Goal: Task Accomplishment & Management: Use online tool/utility

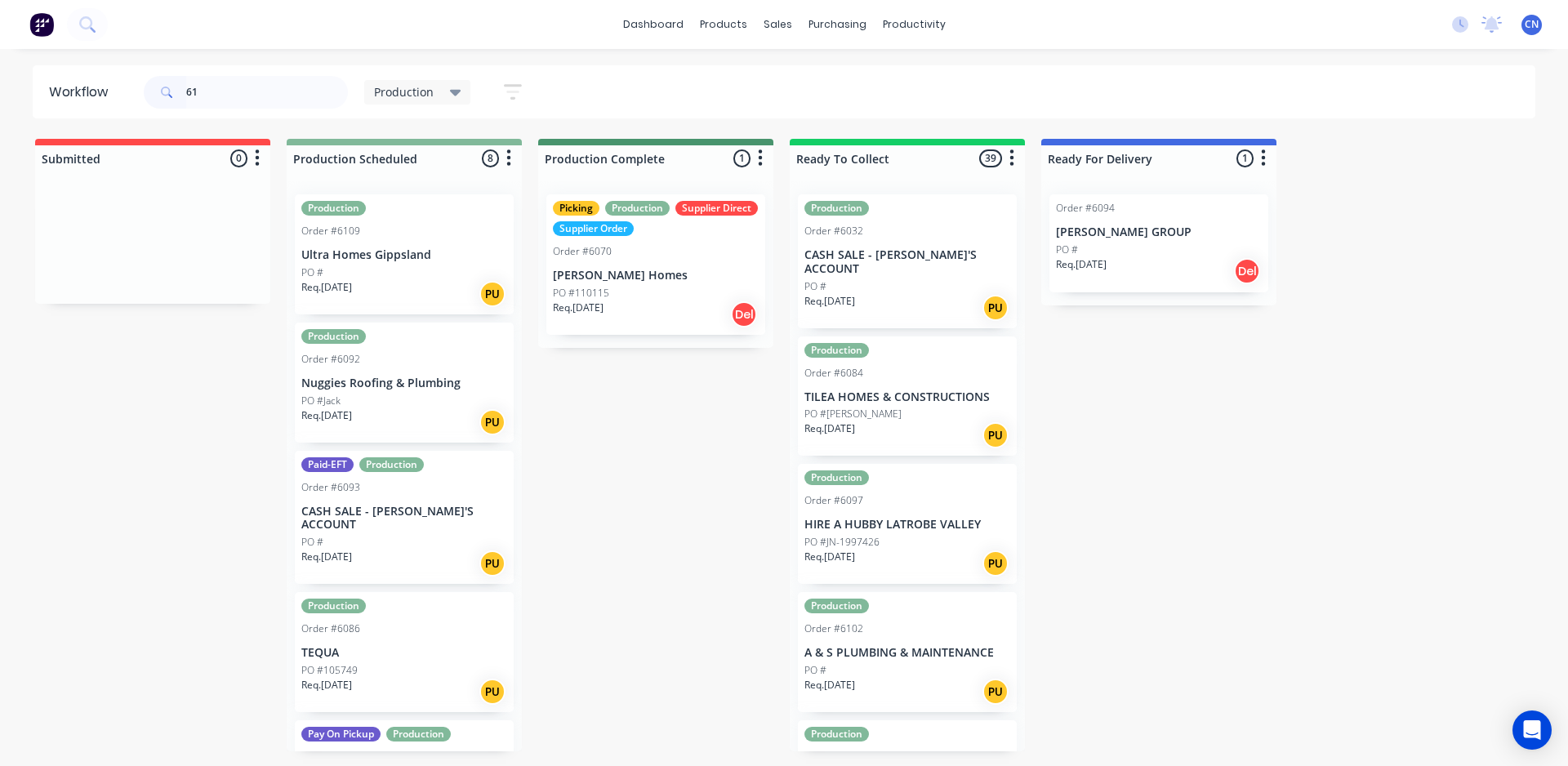
click at [372, 403] on div "PO #Jack" at bounding box center [404, 400] width 206 height 14
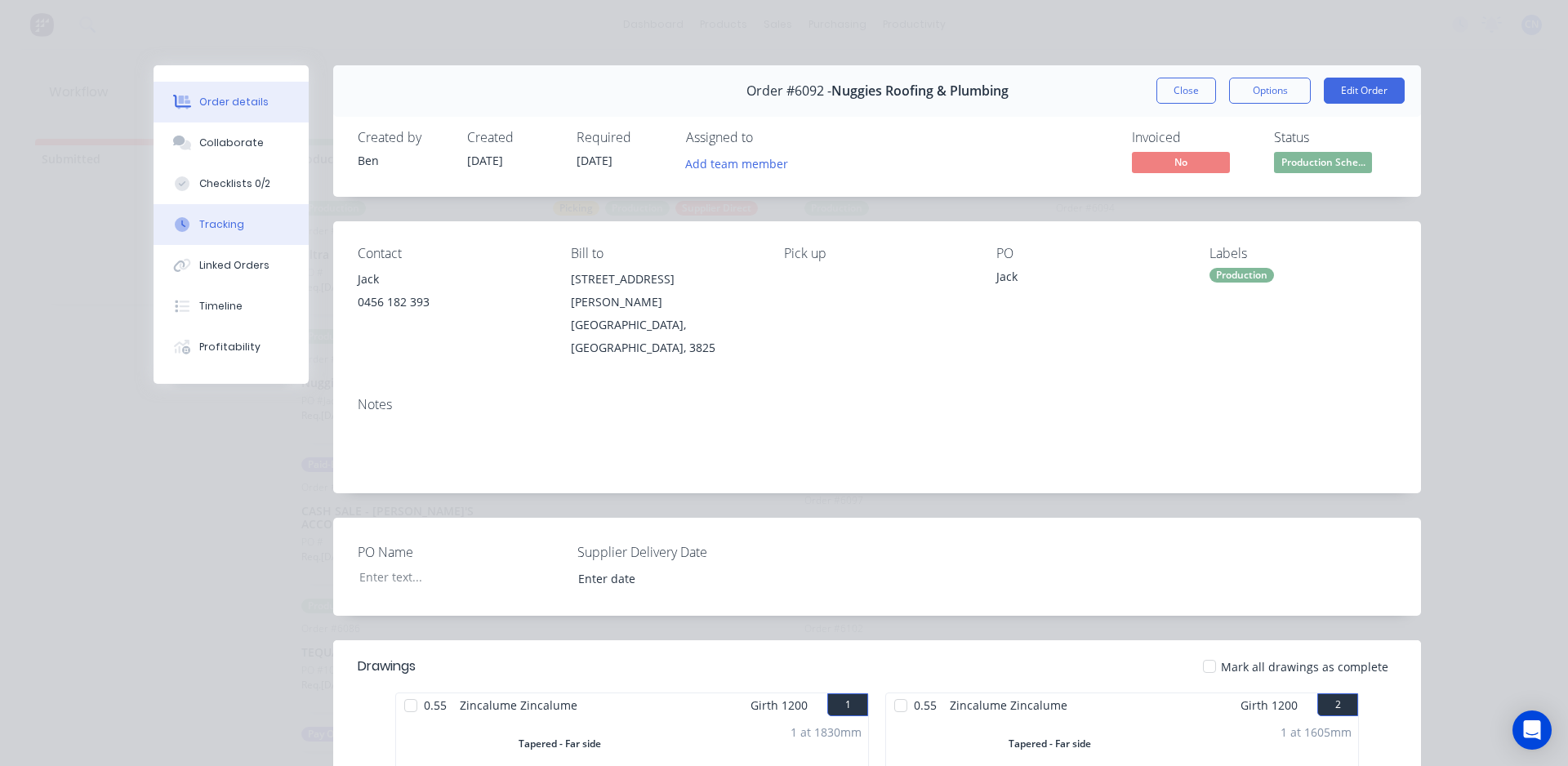
click at [184, 224] on div at bounding box center [182, 224] width 24 height 14
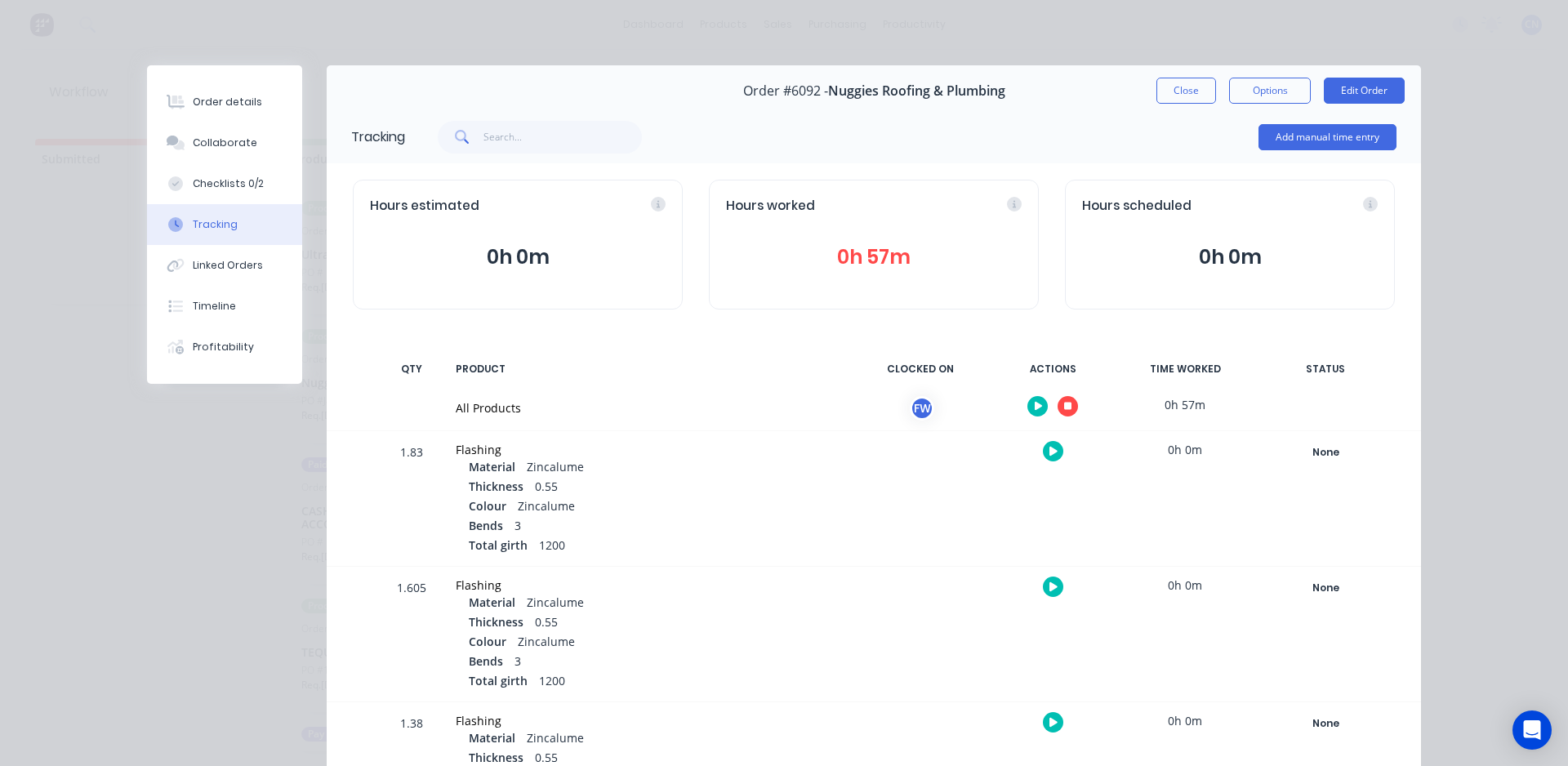
click at [1064, 408] on icon "button" at bounding box center [1068, 407] width 8 height 8
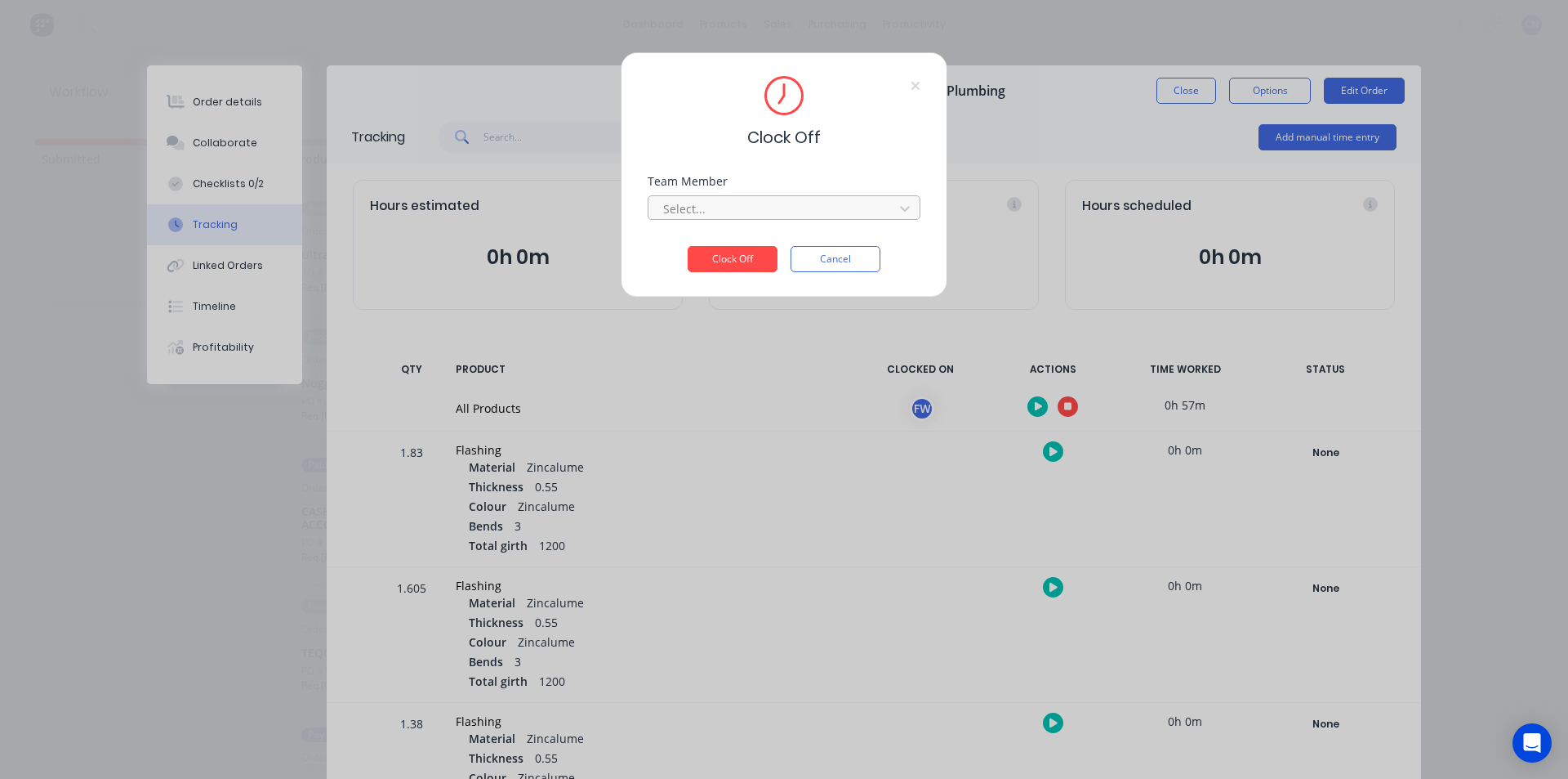
click at [708, 213] on div at bounding box center [773, 209] width 224 height 20
click at [708, 251] on div "Fabrication Workshop" at bounding box center [784, 245] width 272 height 30
click at [723, 260] on button "Clock Off" at bounding box center [732, 258] width 90 height 26
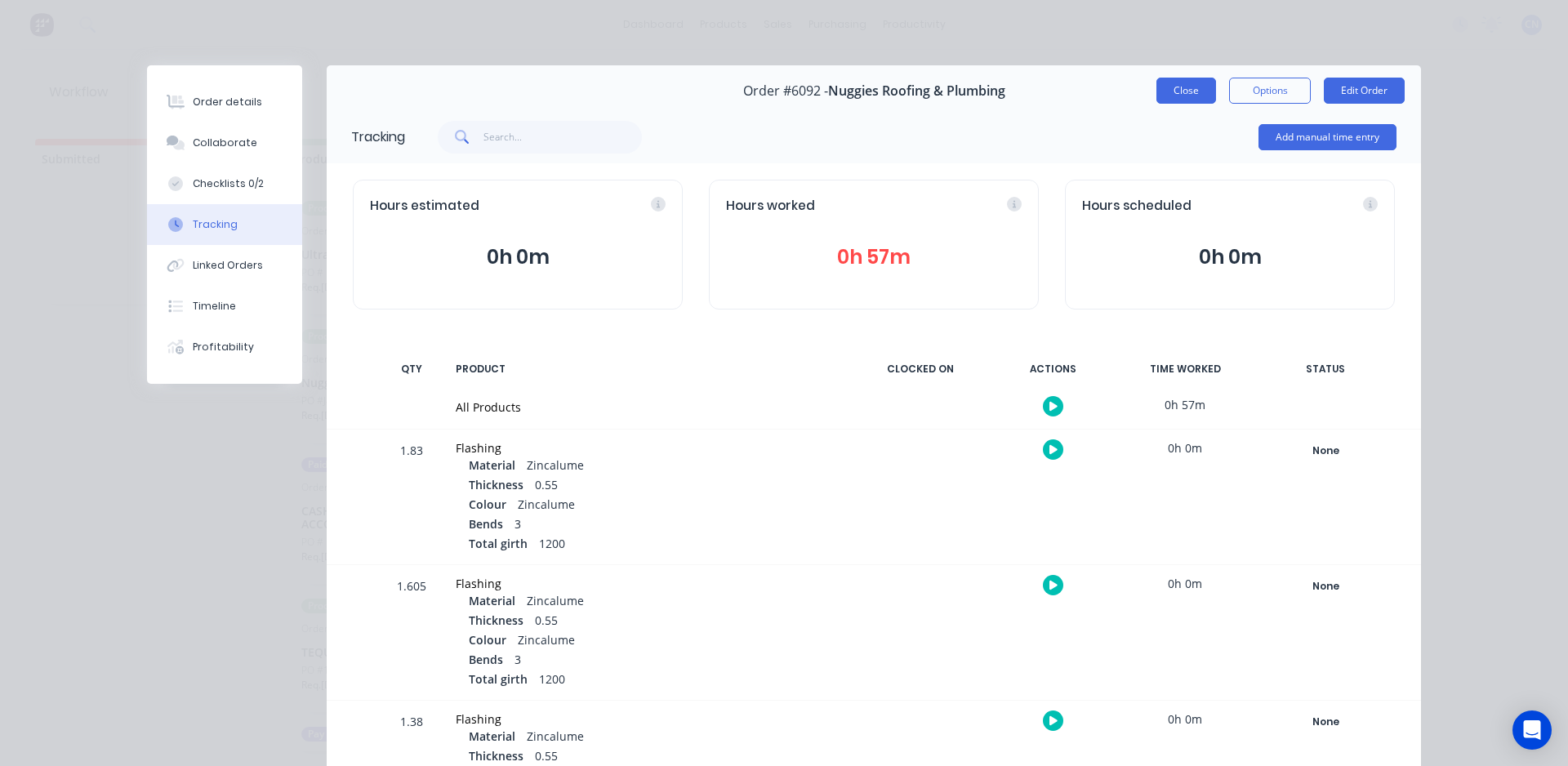
click at [1186, 89] on button "Close" at bounding box center [1185, 90] width 60 height 26
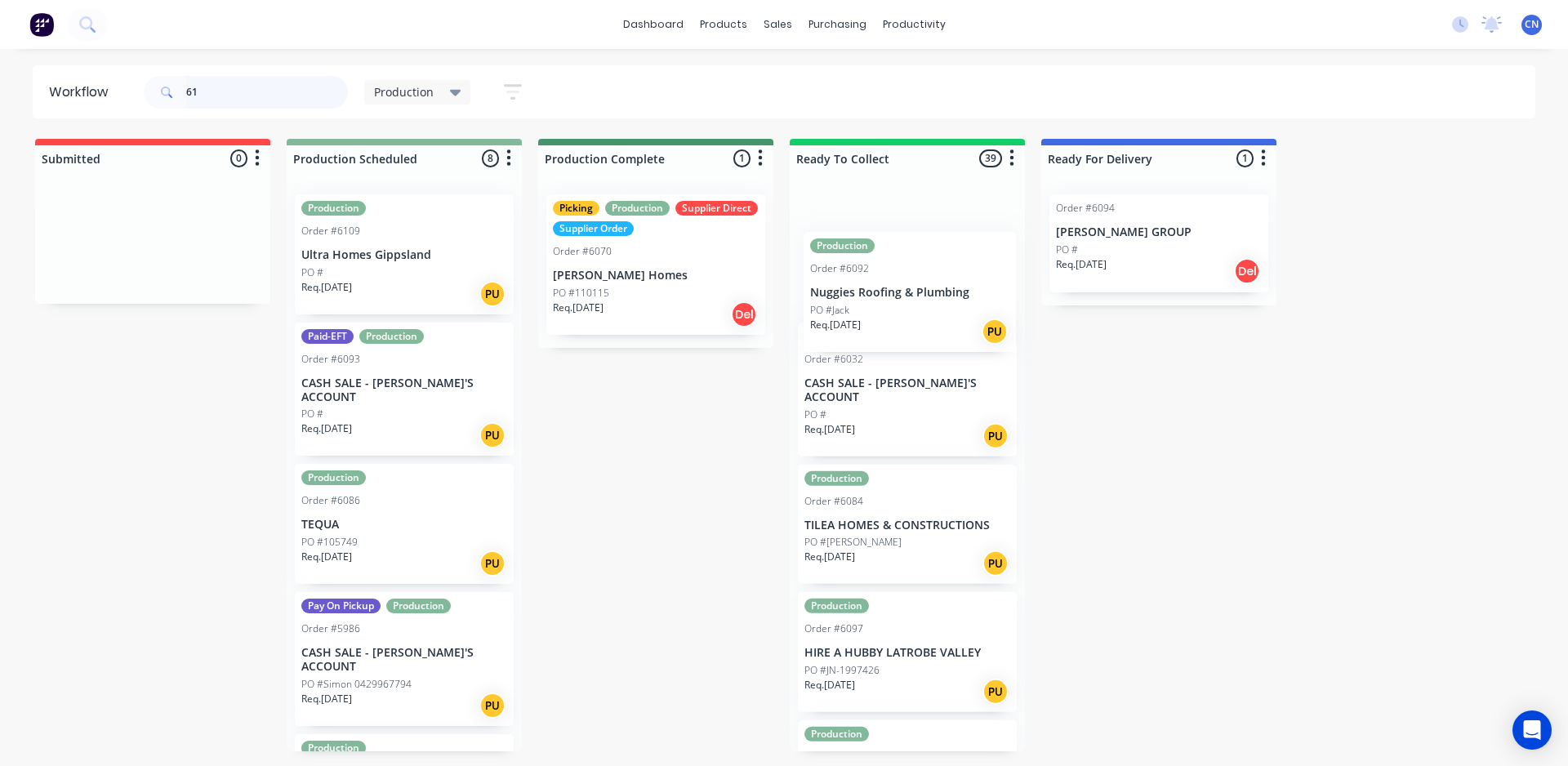
drag, startPoint x: 354, startPoint y: 413, endPoint x: 866, endPoint y: 319, distance: 520.6
click at [866, 319] on div "Submitted 0 Summaries Total order value Invoiced to date To be invoiced Product…" at bounding box center [1230, 445] width 2486 height 612
type input "6089"
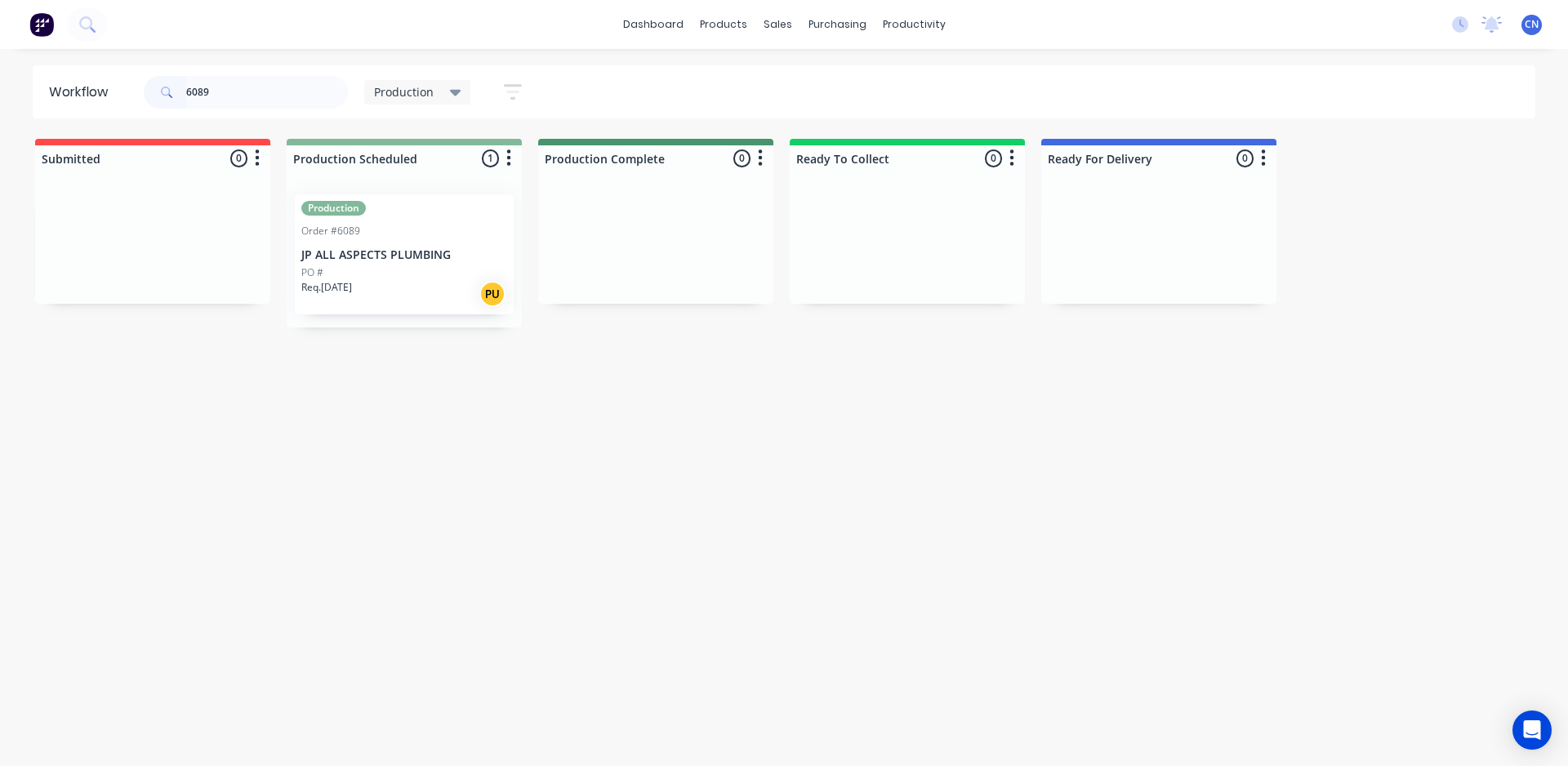
click at [377, 260] on p "JP ALL ASPECTS PLUMBING" at bounding box center [404, 255] width 206 height 14
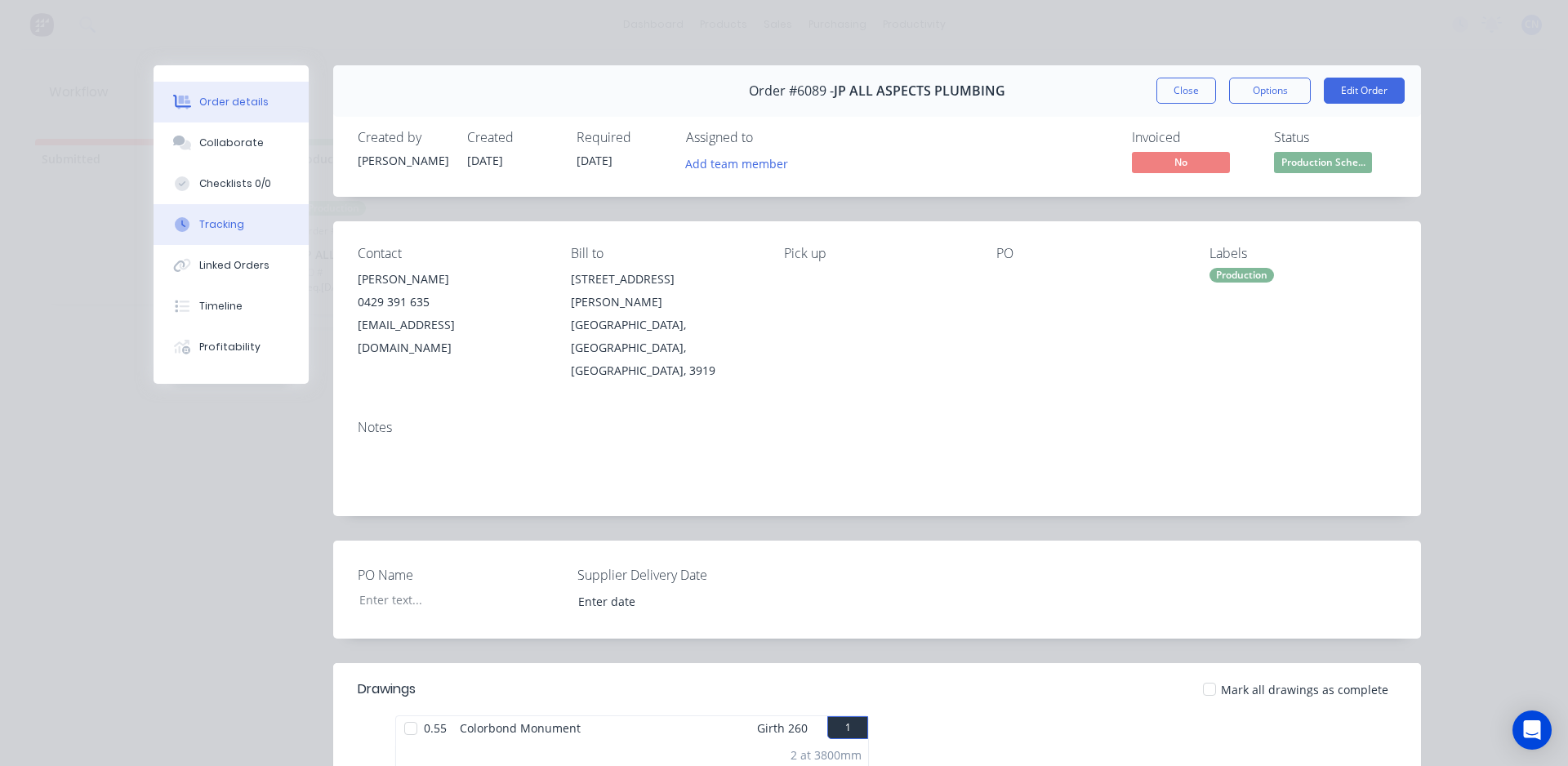
click at [241, 234] on button "Tracking" at bounding box center [231, 225] width 156 height 41
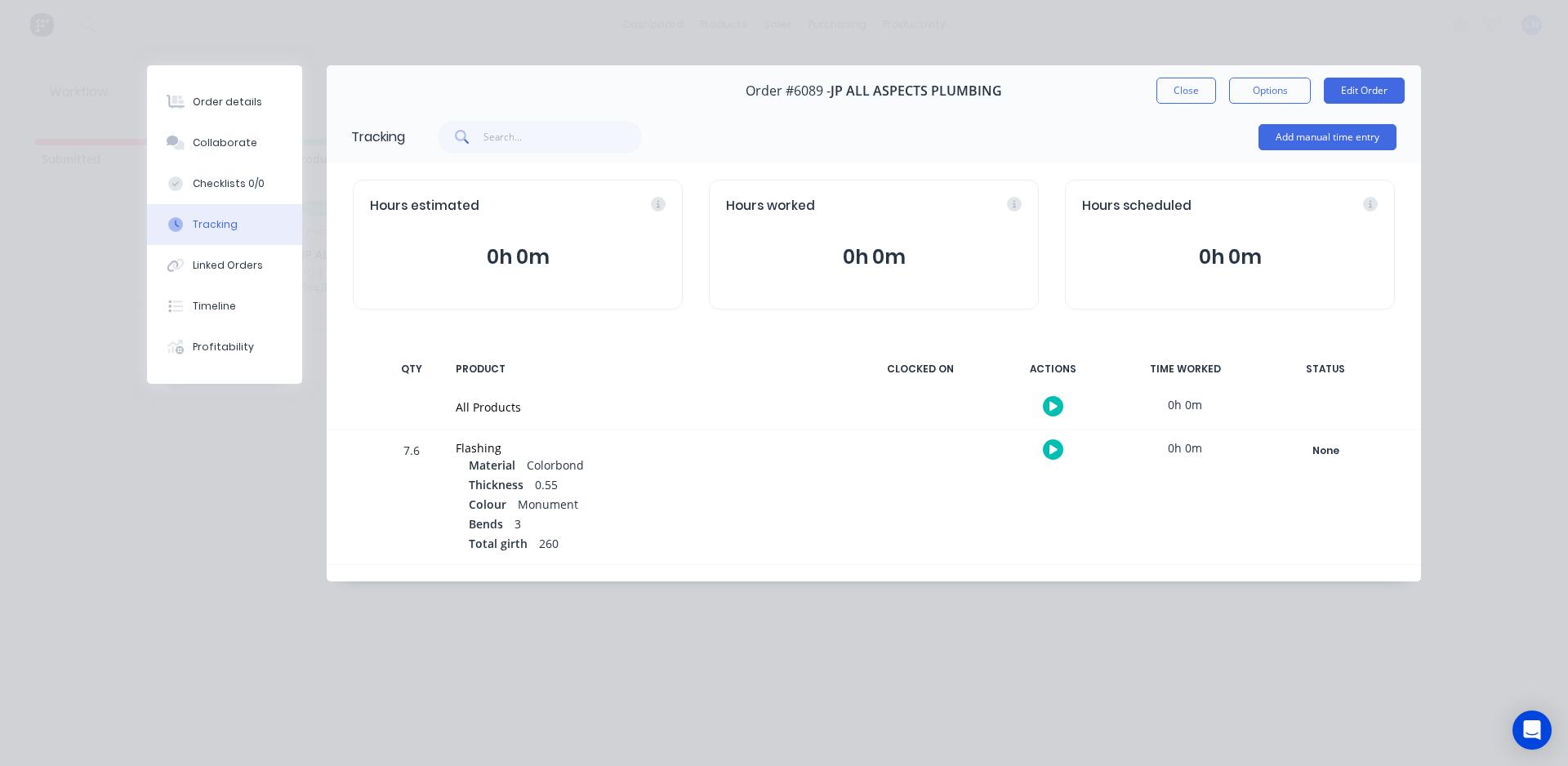
click at [1051, 399] on button "button" at bounding box center [1053, 406] width 20 height 20
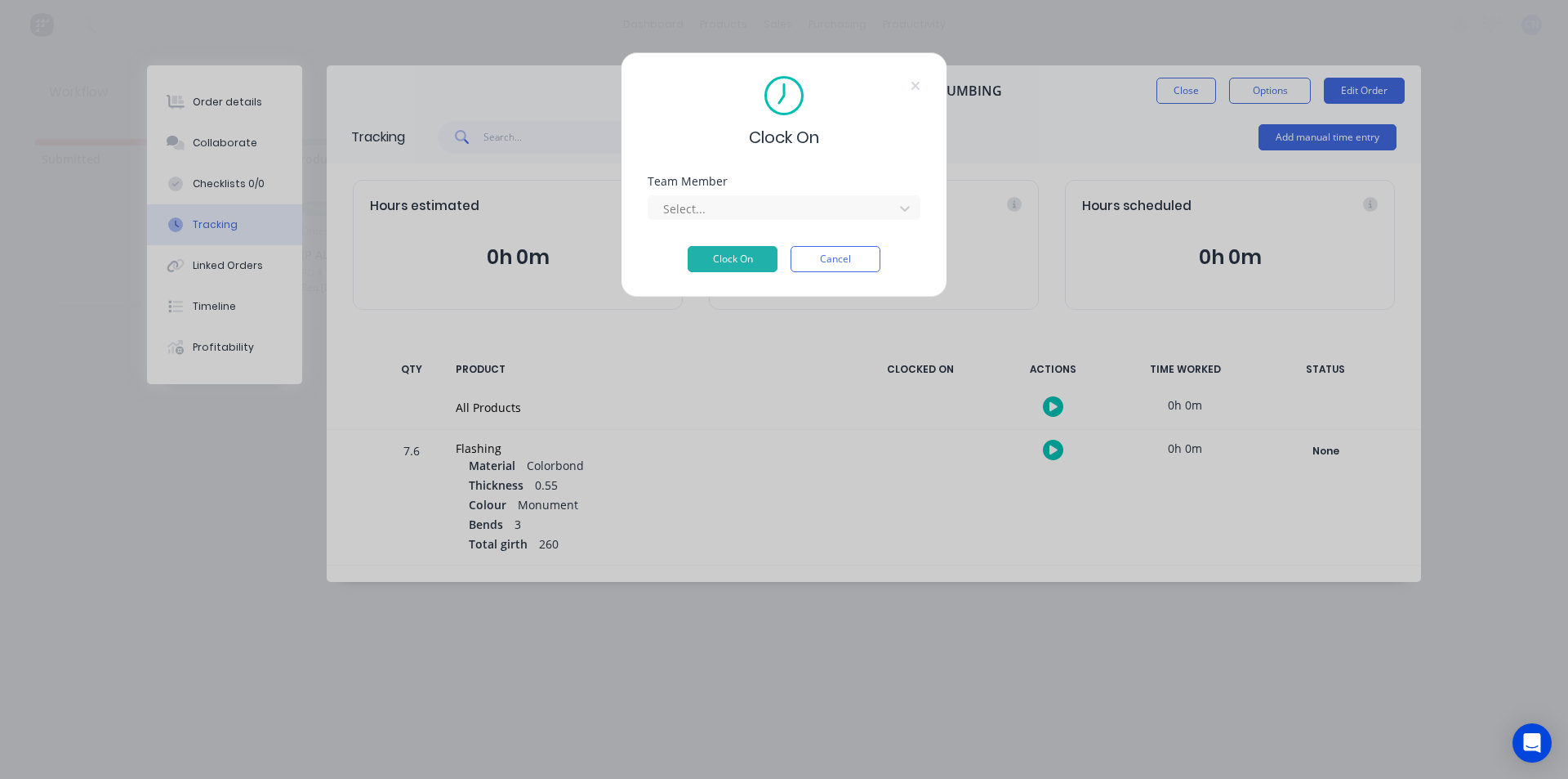
click at [939, 258] on div "Clock On Team Member Select... Clock On Cancel" at bounding box center [784, 174] width 326 height 245
click at [969, 262] on div "Clock On Team Member Select... Clock On Cancel" at bounding box center [784, 390] width 1568 height 779
click at [868, 254] on button "Cancel" at bounding box center [835, 258] width 90 height 26
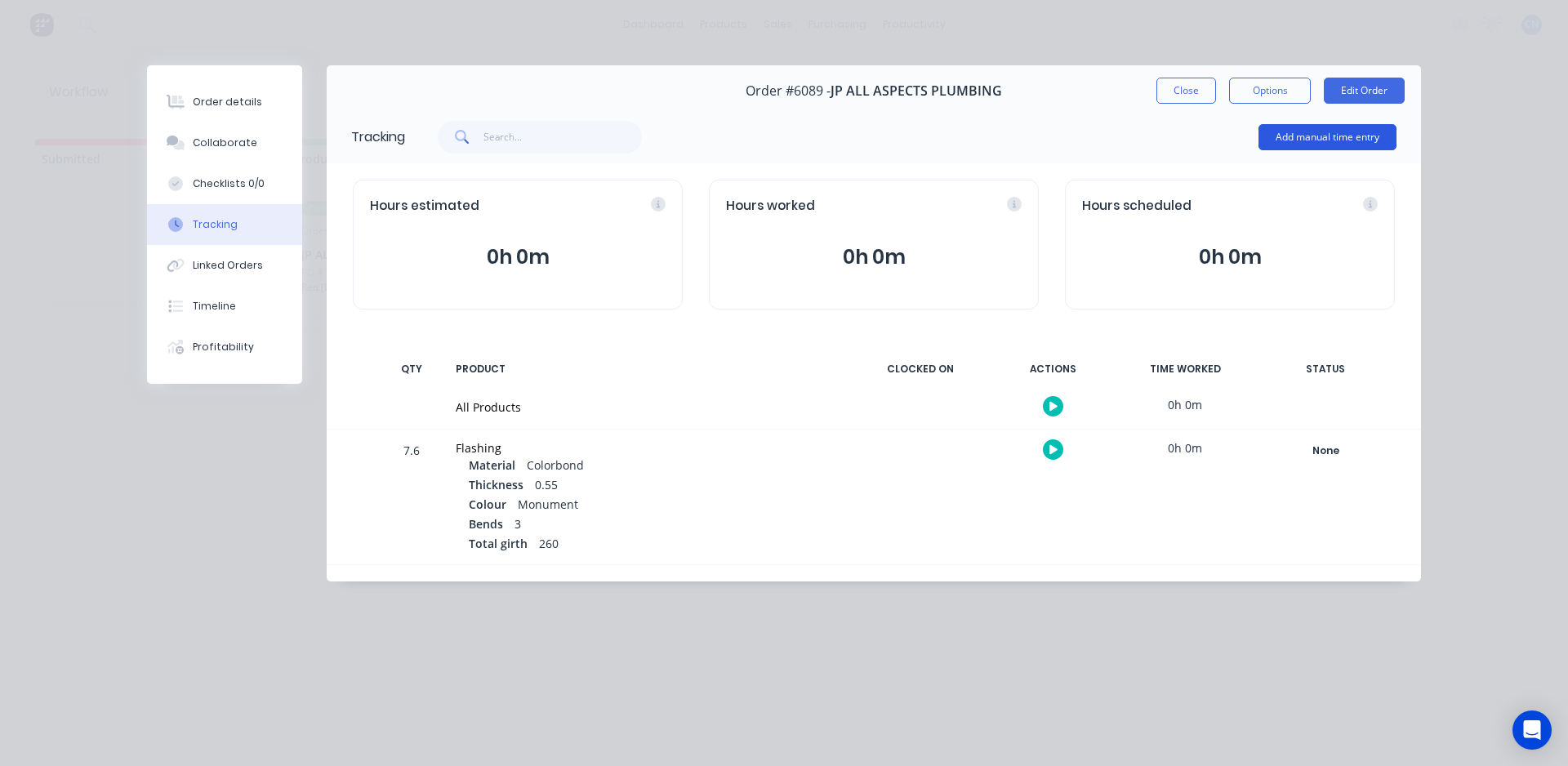
click at [1280, 144] on button "Add manual time entry" at bounding box center [1328, 137] width 138 height 26
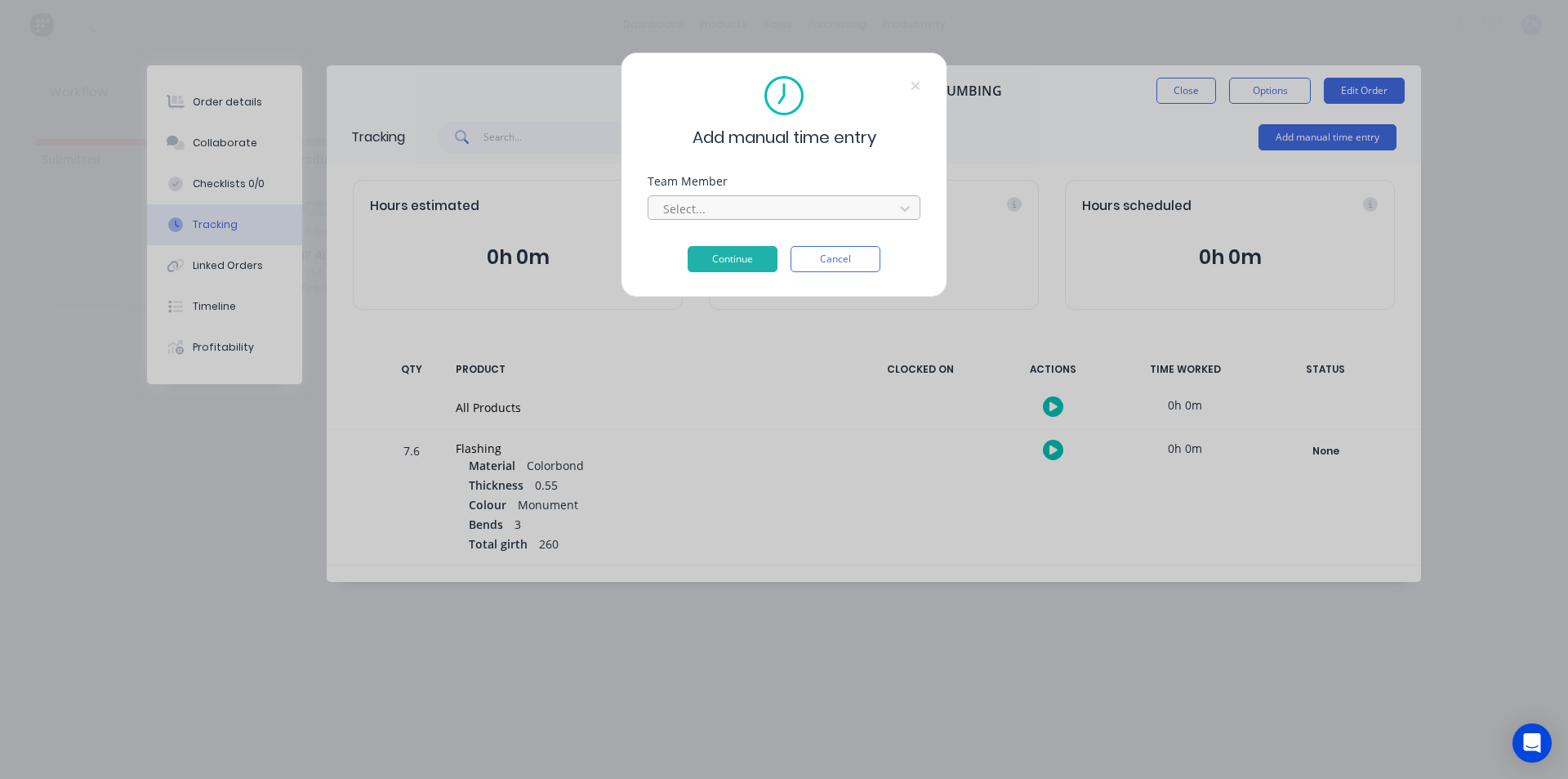
click at [873, 208] on div at bounding box center [773, 209] width 224 height 20
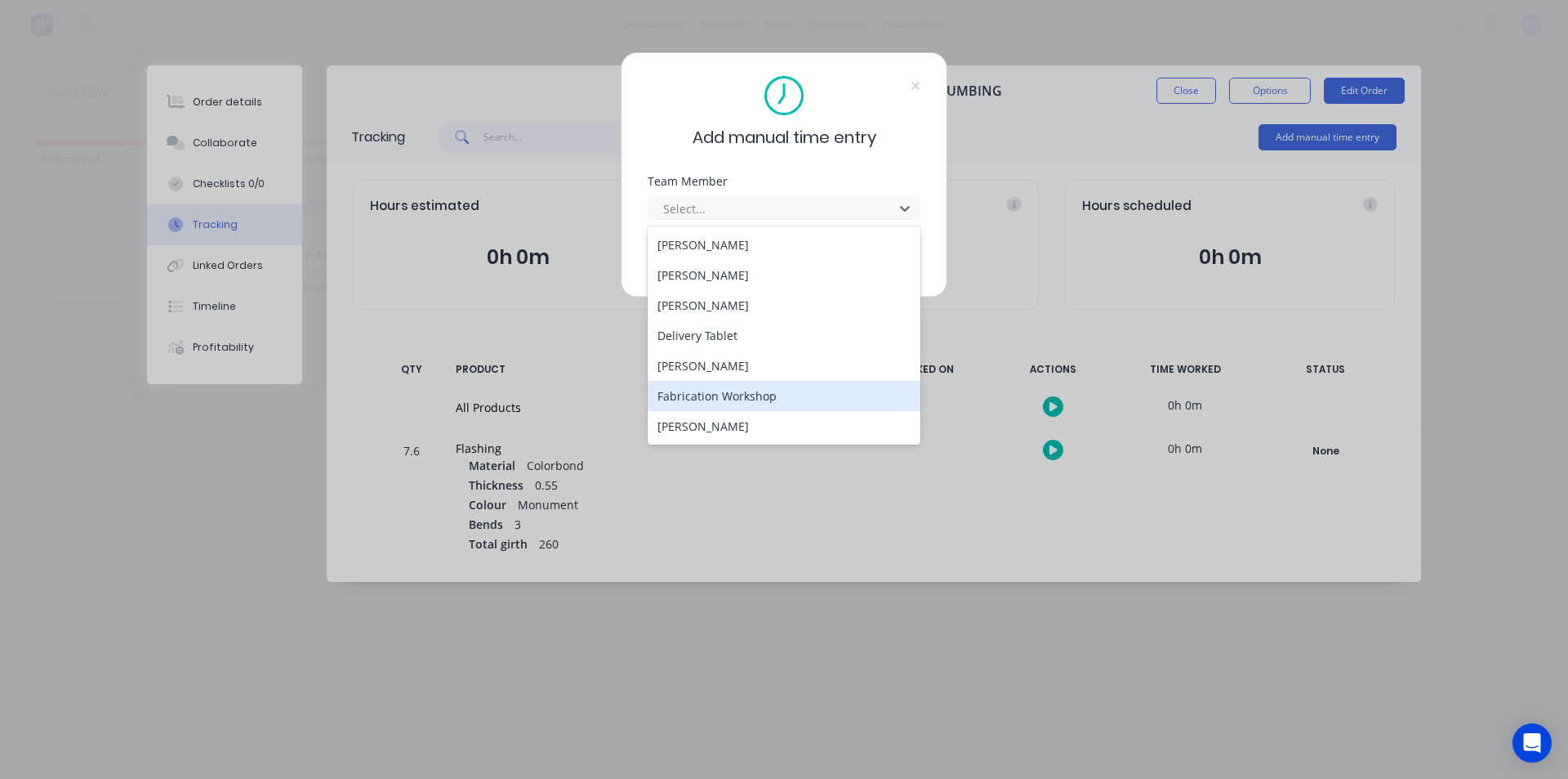
click at [821, 384] on div "Fabrication Workshop" at bounding box center [784, 396] width 272 height 30
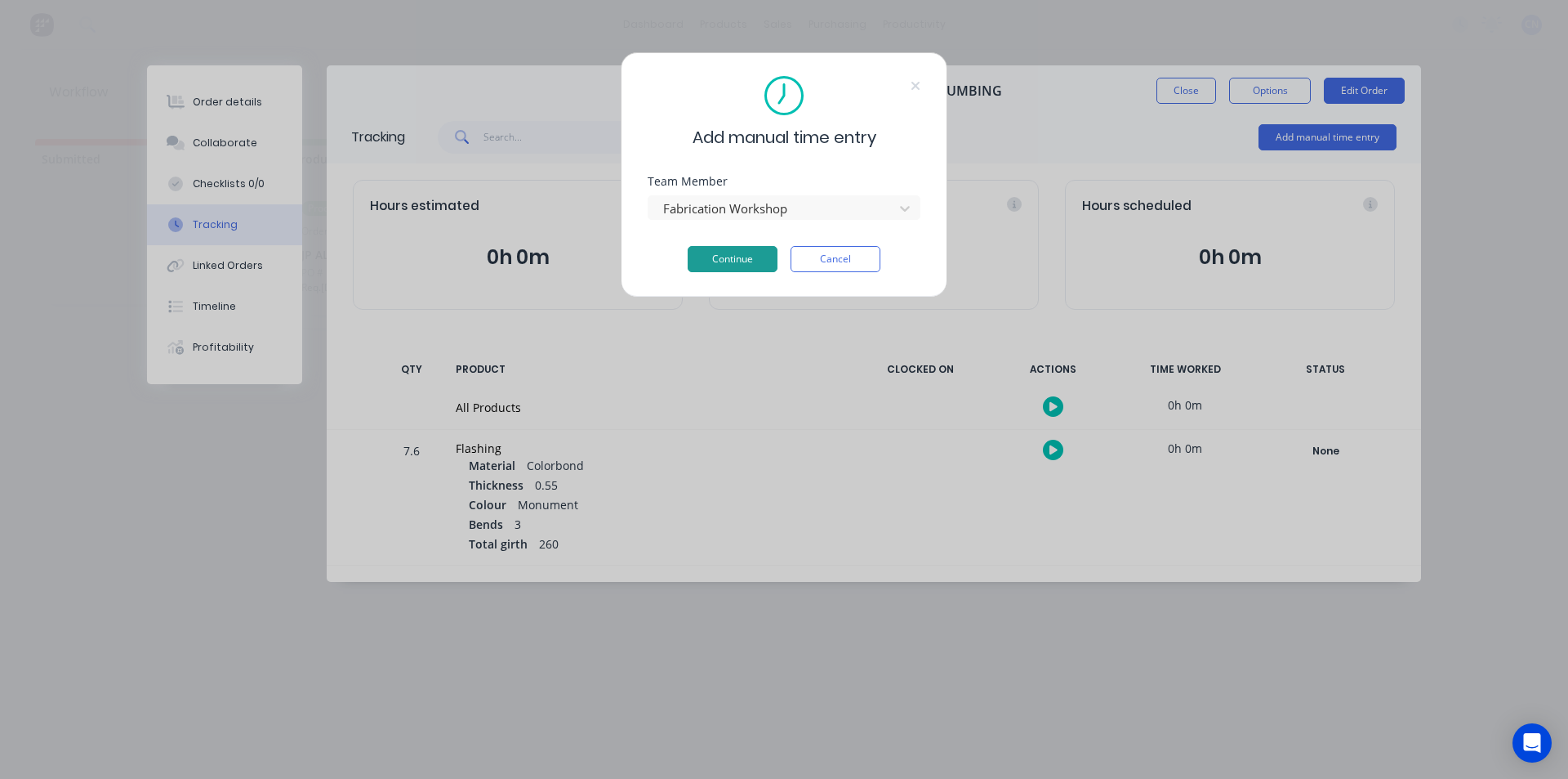
click at [757, 260] on button "Continue" at bounding box center [732, 258] width 90 height 26
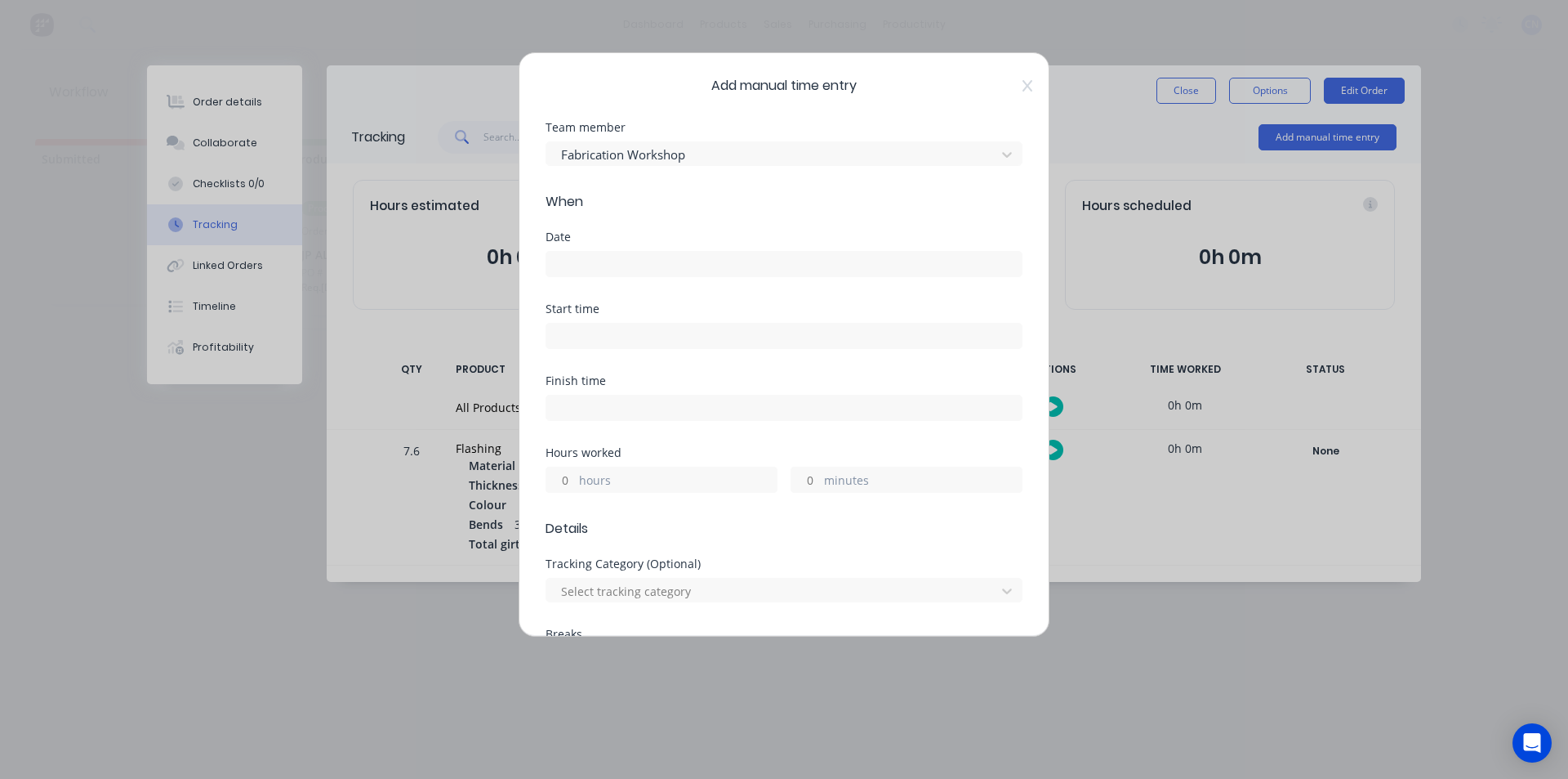
click at [757, 262] on input at bounding box center [784, 263] width 475 height 24
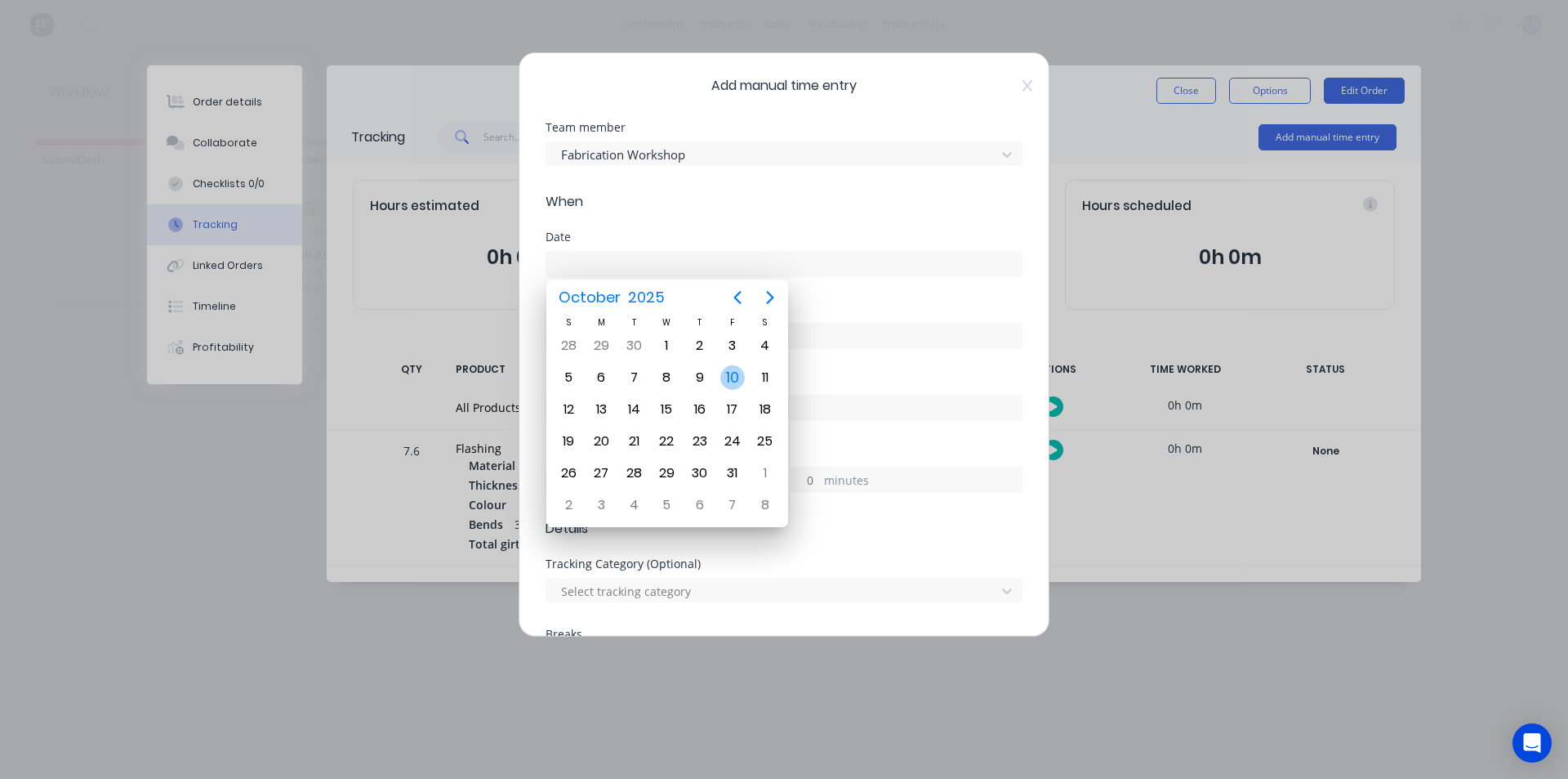
click at [740, 367] on div "10" at bounding box center [732, 377] width 24 height 24
type input "[DATE]"
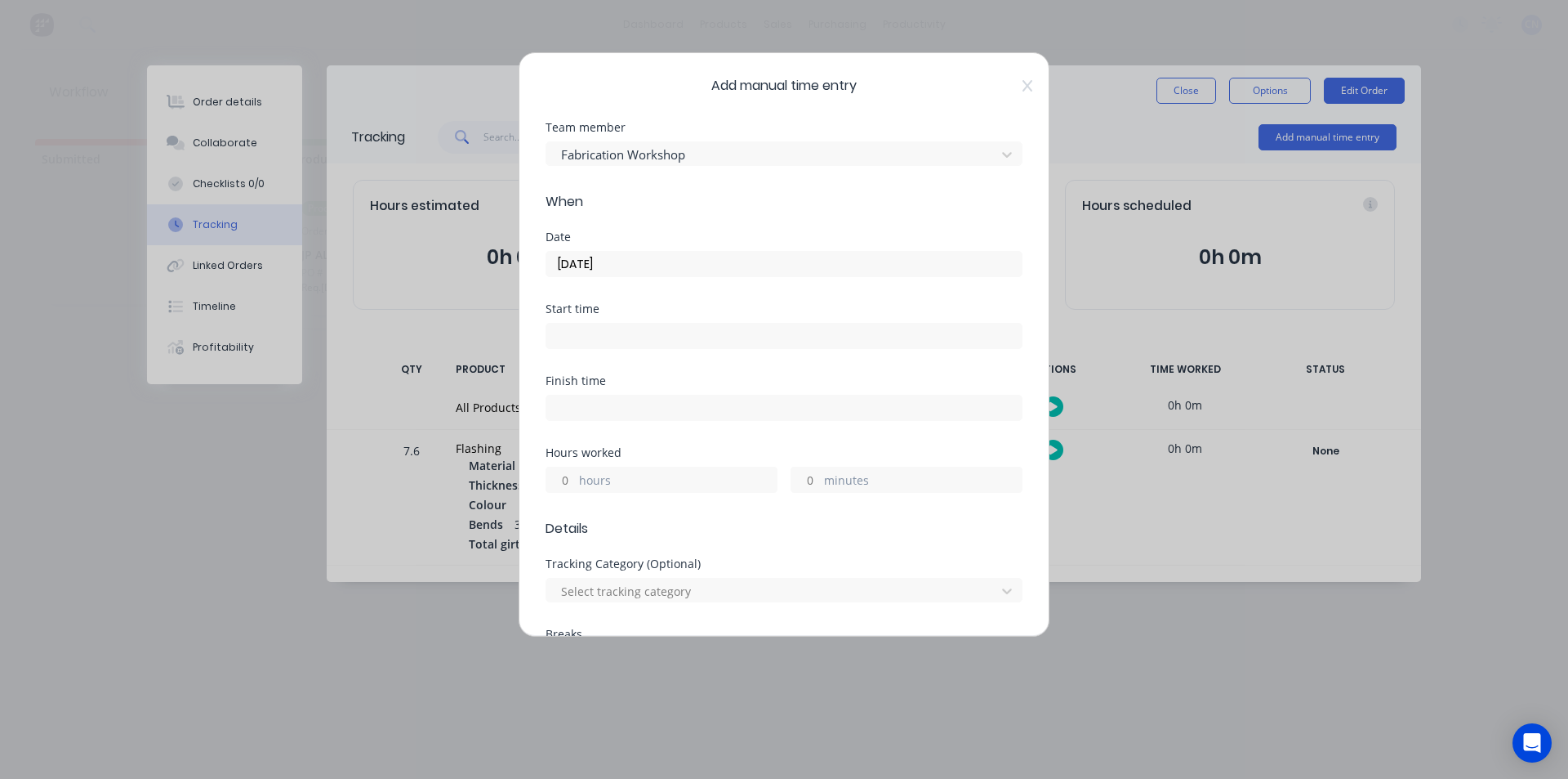
click at [740, 330] on input at bounding box center [784, 336] width 475 height 24
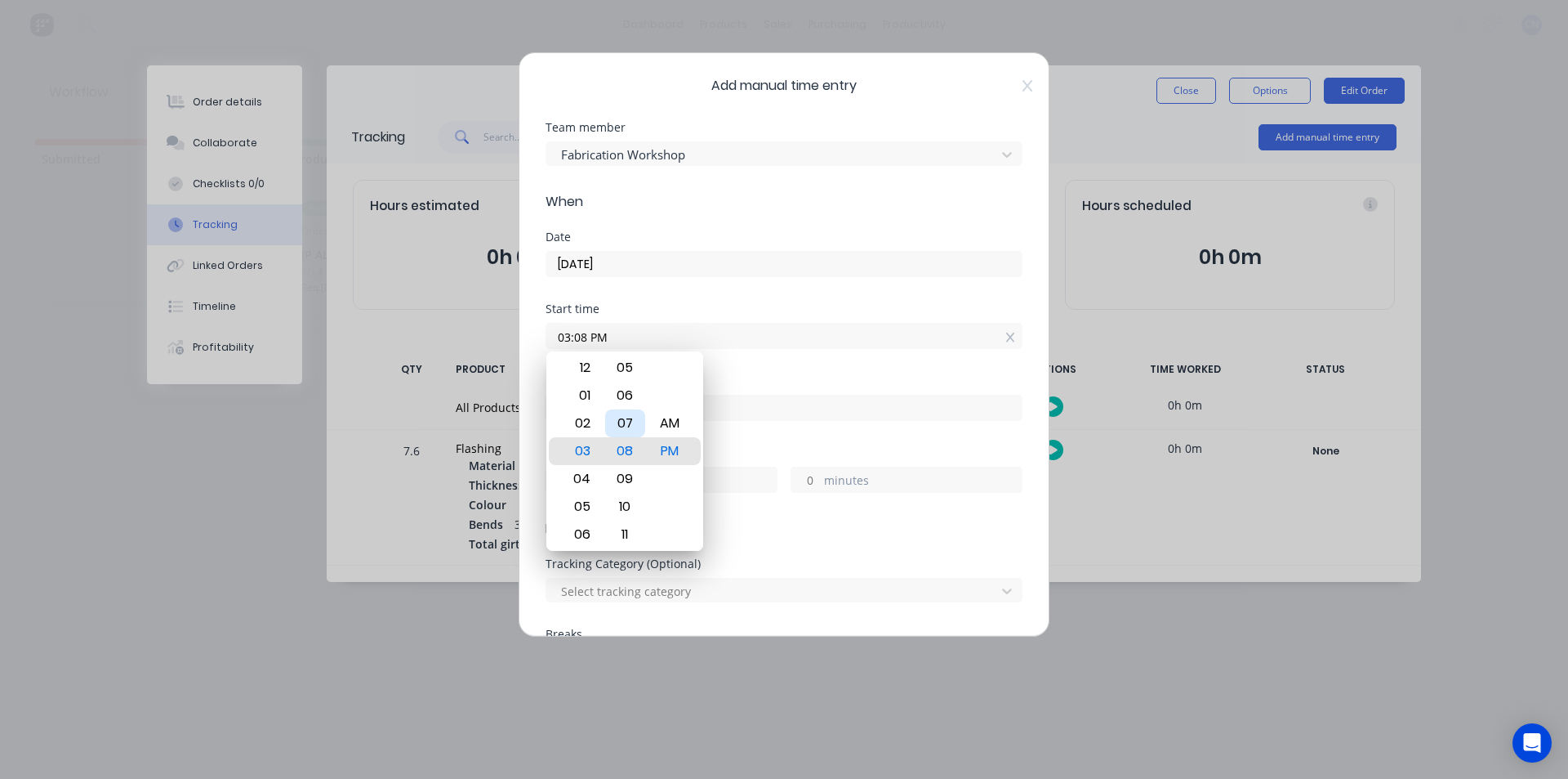
click at [638, 411] on div "07" at bounding box center [626, 423] width 40 height 28
type input "03:07 PM"
click at [763, 357] on div "Start time 03:07 PM" at bounding box center [784, 338] width 477 height 72
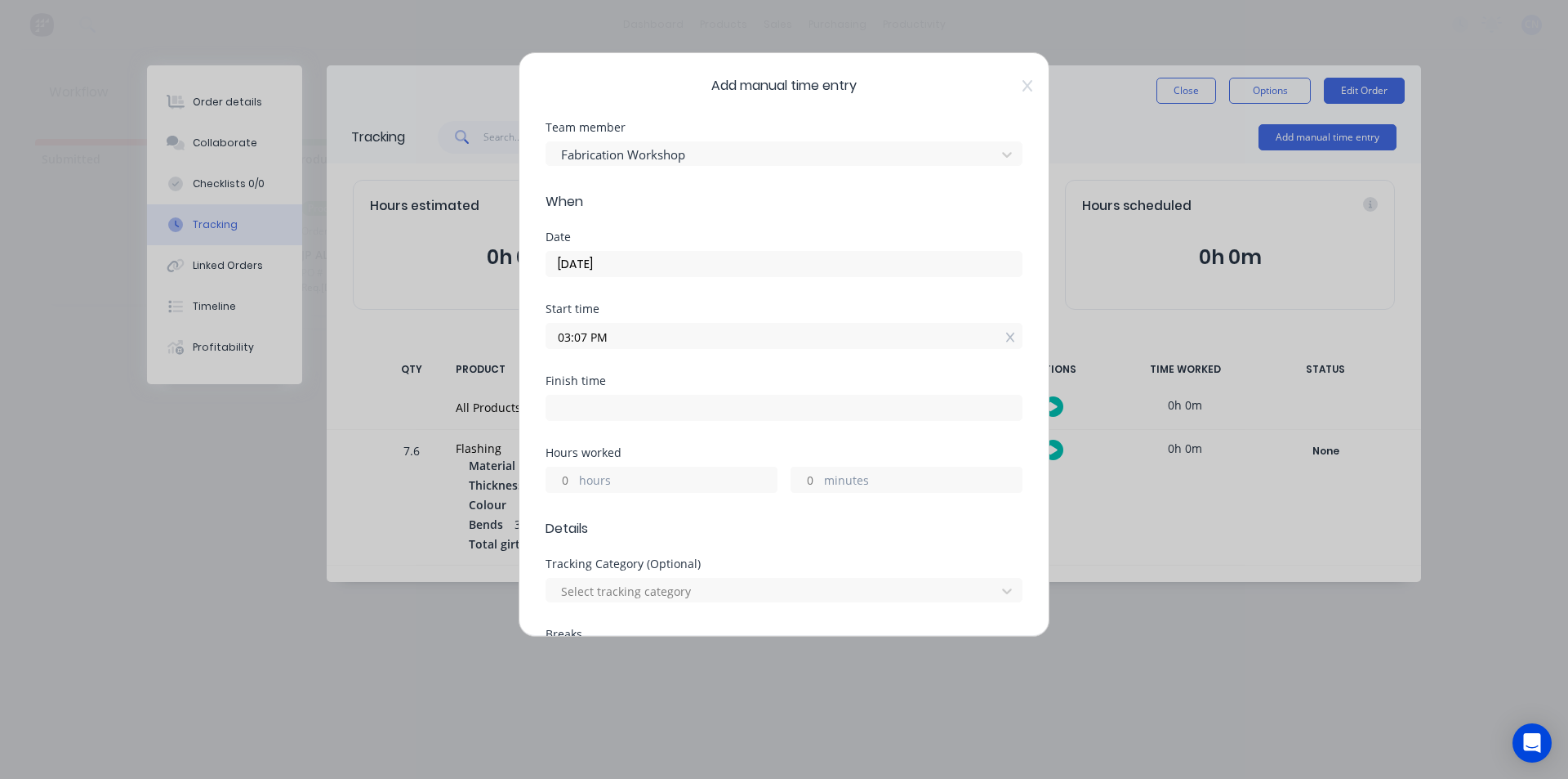
click at [763, 400] on input at bounding box center [784, 407] width 475 height 24
type input "03:23 PM"
type input "0"
type input "16"
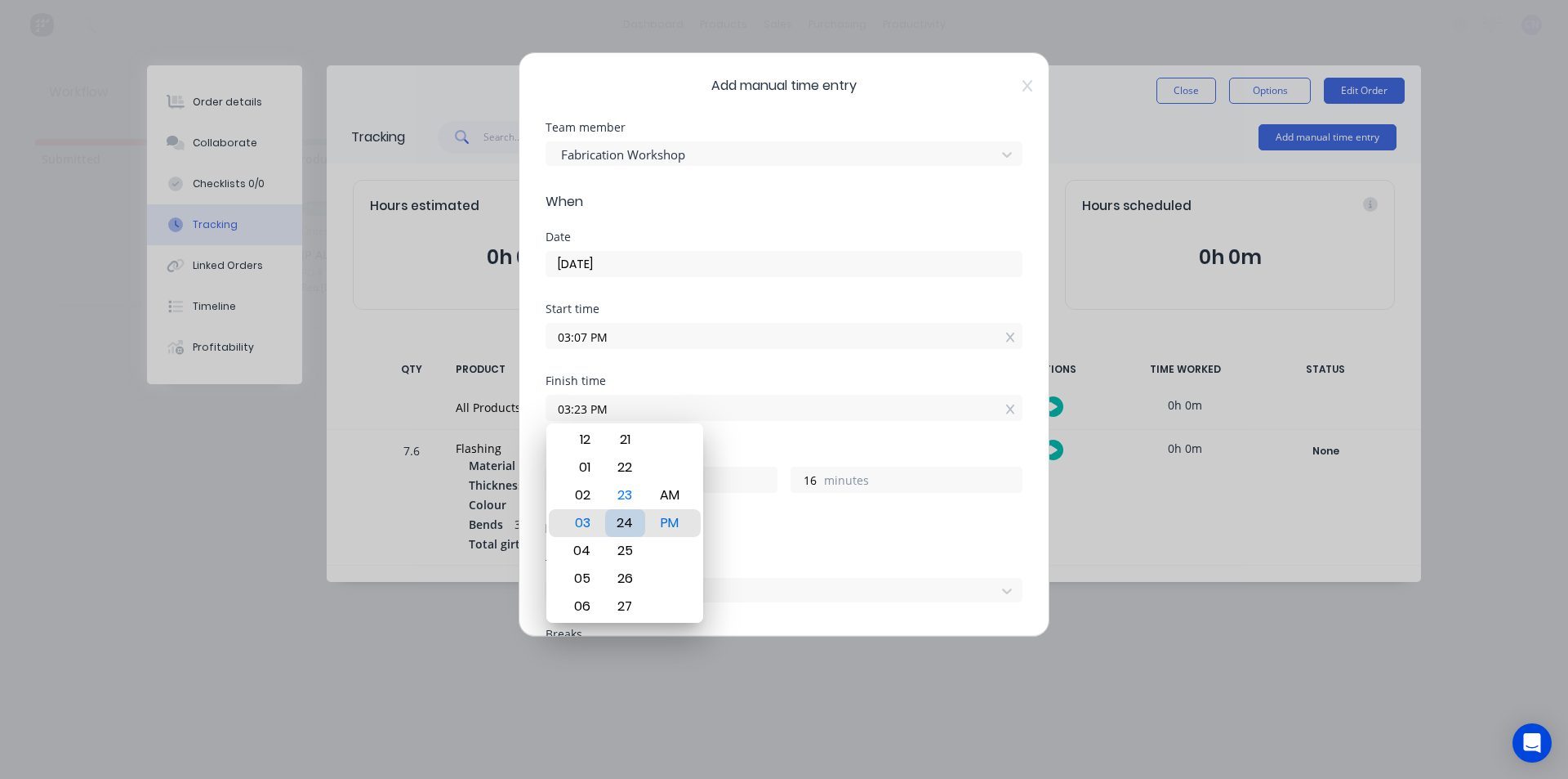
type input "03:24 PM"
type input "17"
click at [624, 522] on div "24" at bounding box center [626, 522] width 40 height 28
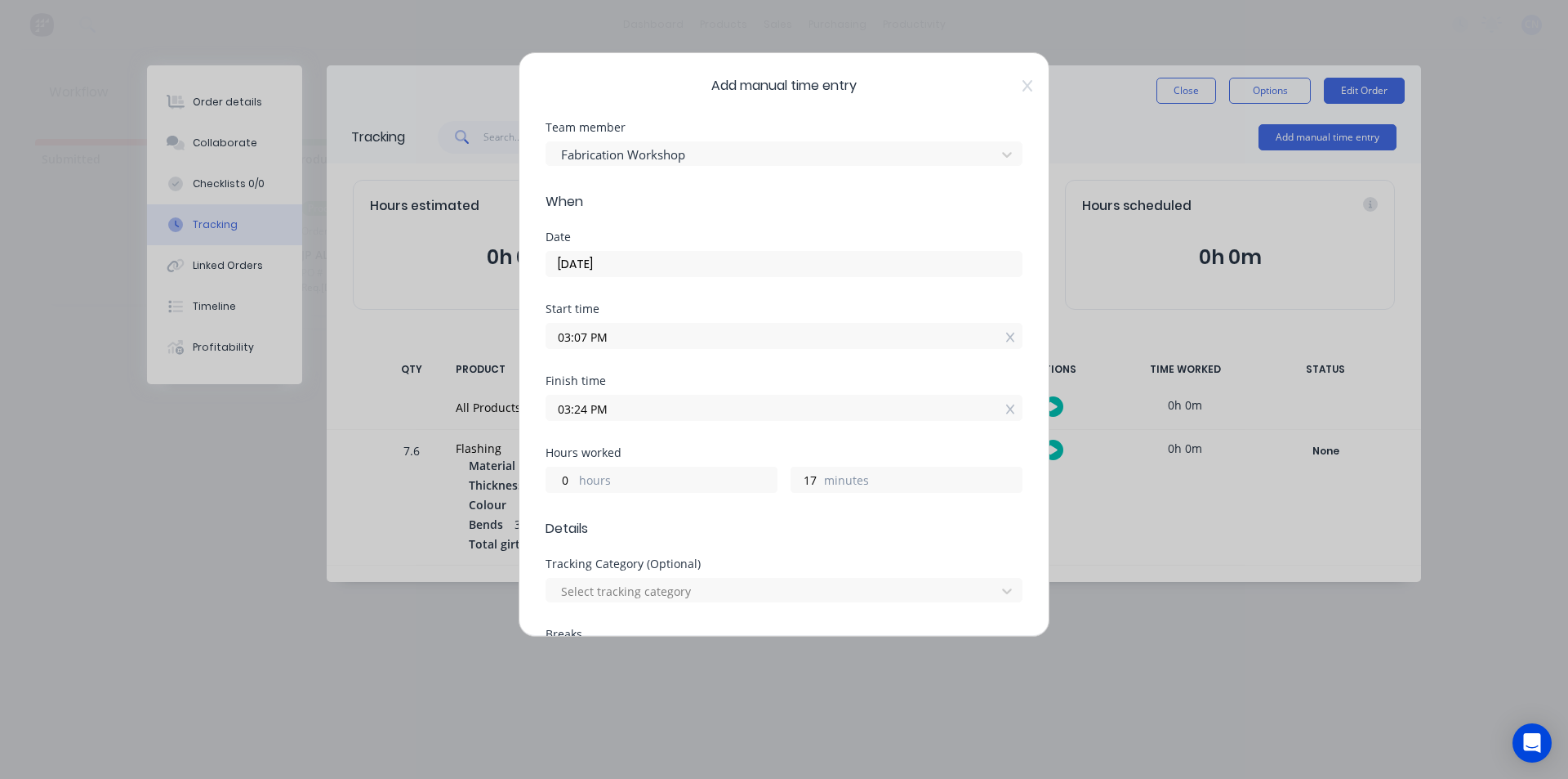
click at [842, 429] on div "Finish time 03:24 PM" at bounding box center [784, 411] width 477 height 72
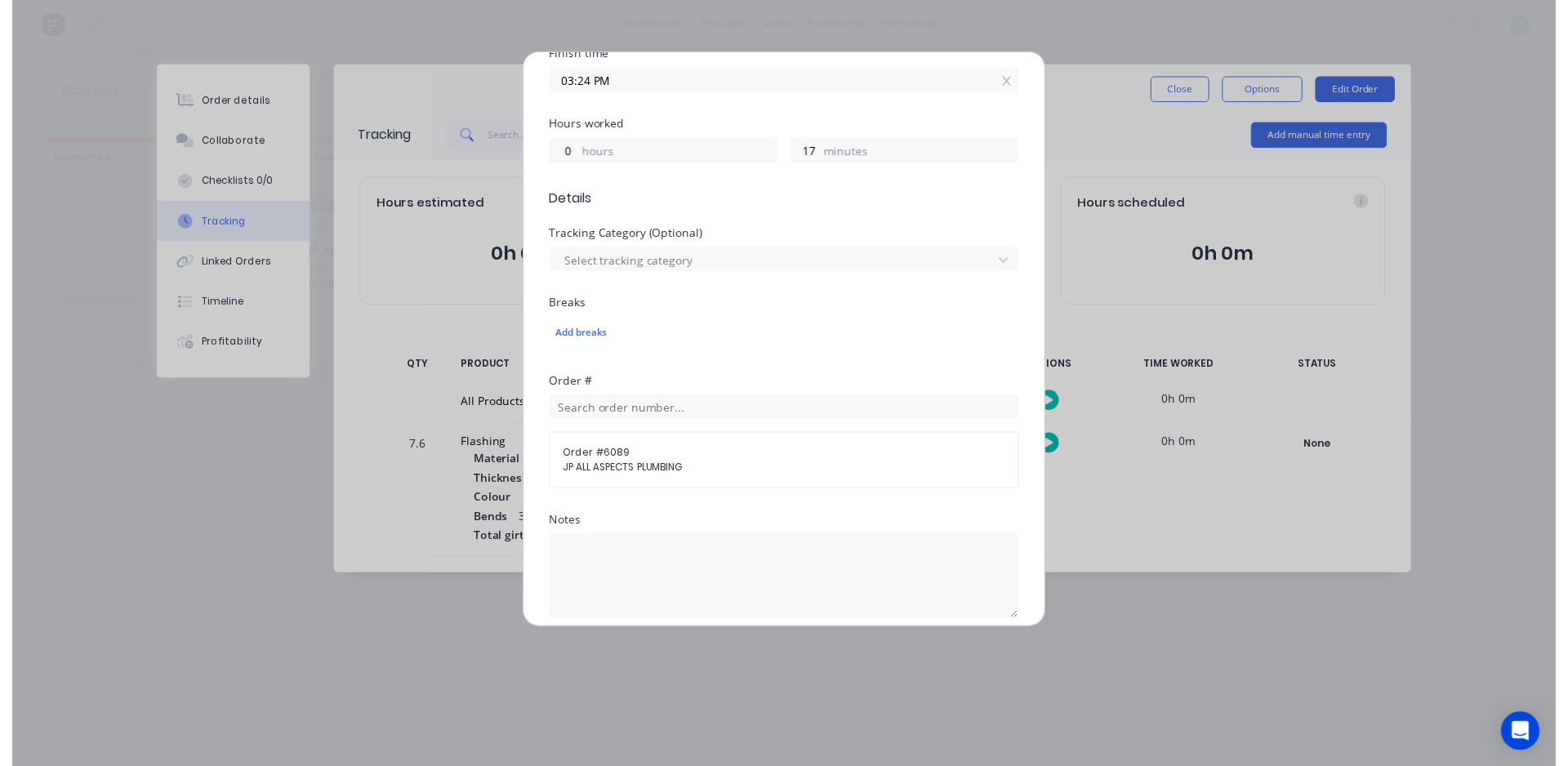
scroll to position [520, 0]
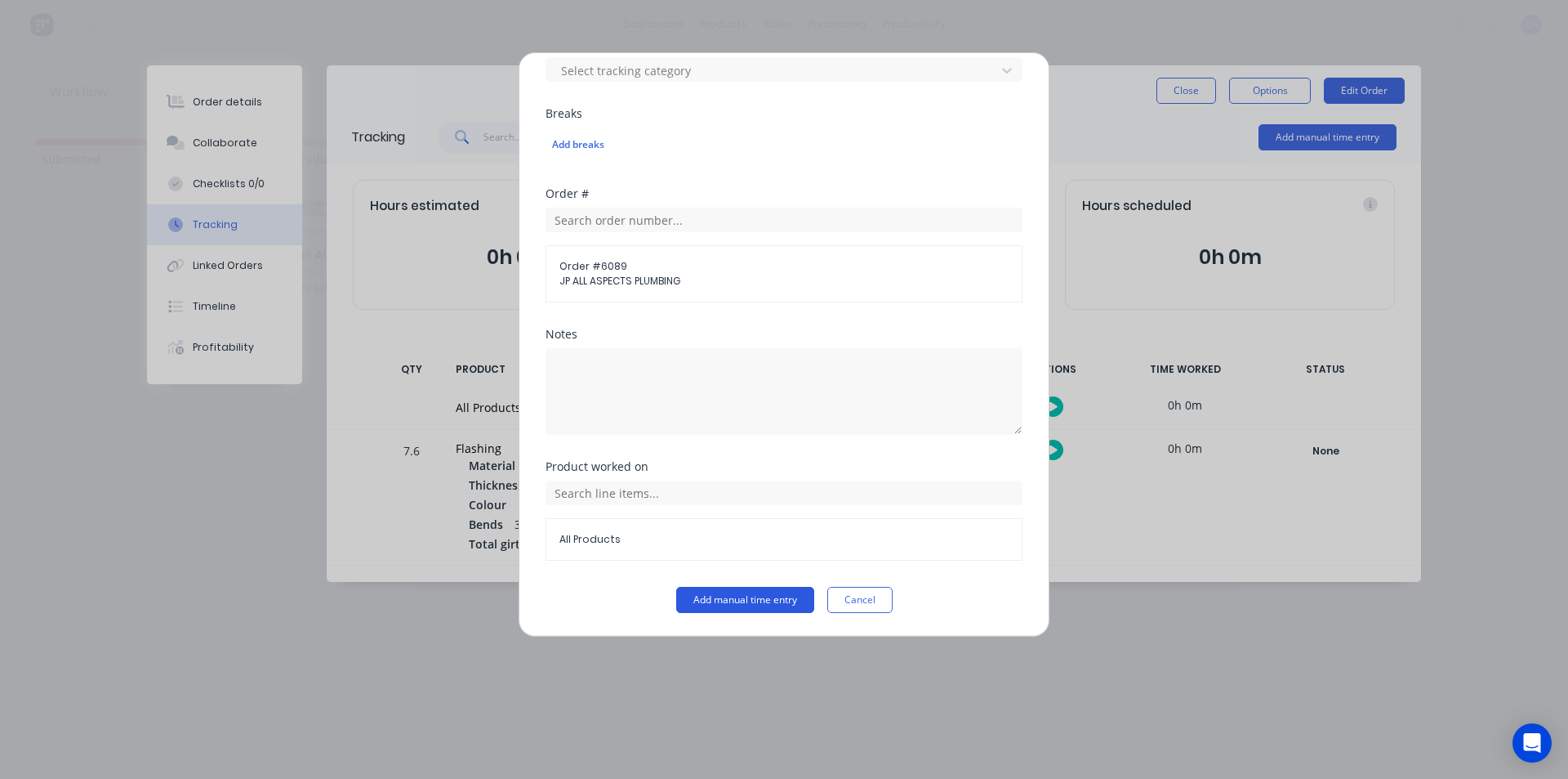
click at [756, 589] on button "Add manual time entry" at bounding box center [745, 599] width 138 height 26
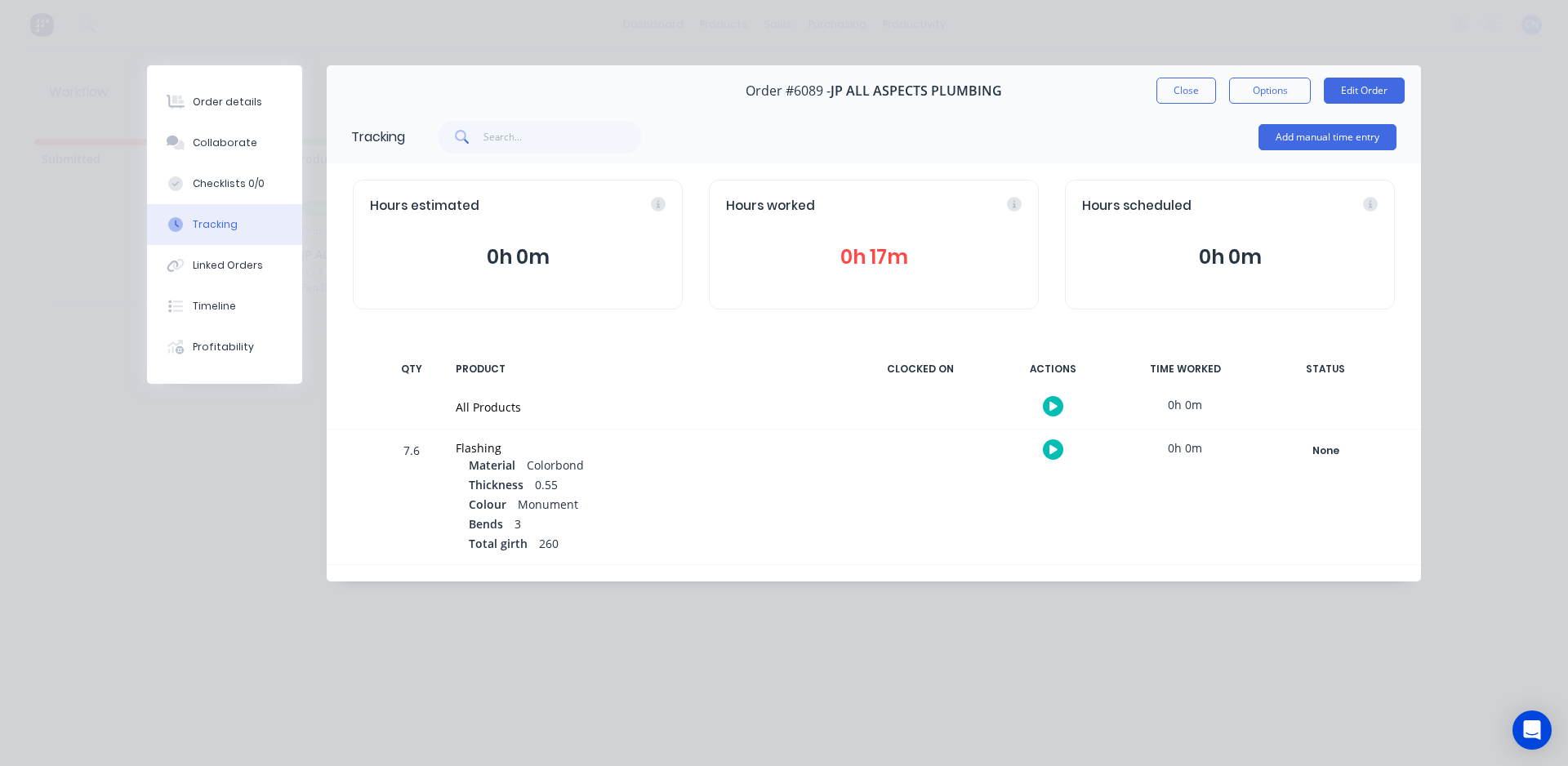
click at [1176, 103] on div "Order #6089 - JP ALL ASPECTS PLUMBING Close Options Edit Order" at bounding box center [873, 91] width 1094 height 51
click at [1188, 94] on button "Close" at bounding box center [1185, 90] width 60 height 26
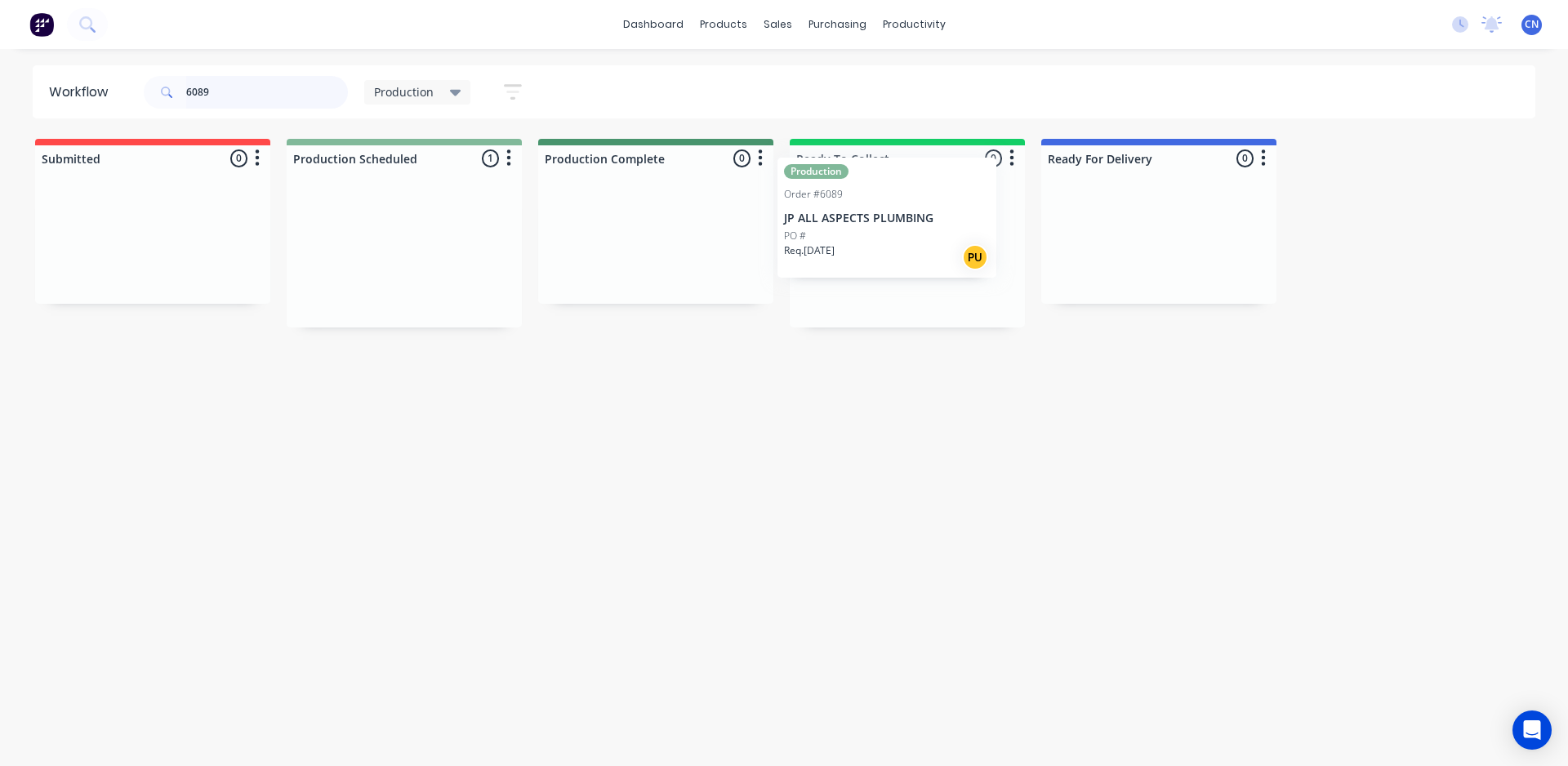
drag, startPoint x: 442, startPoint y: 272, endPoint x: 947, endPoint y: 235, distance: 506.4
click at [947, 235] on div "Submitted 0 Summaries Total order value Invoiced to date To be invoiced Product…" at bounding box center [1230, 233] width 2486 height 188
click at [269, 98] on input "6089" at bounding box center [267, 92] width 161 height 33
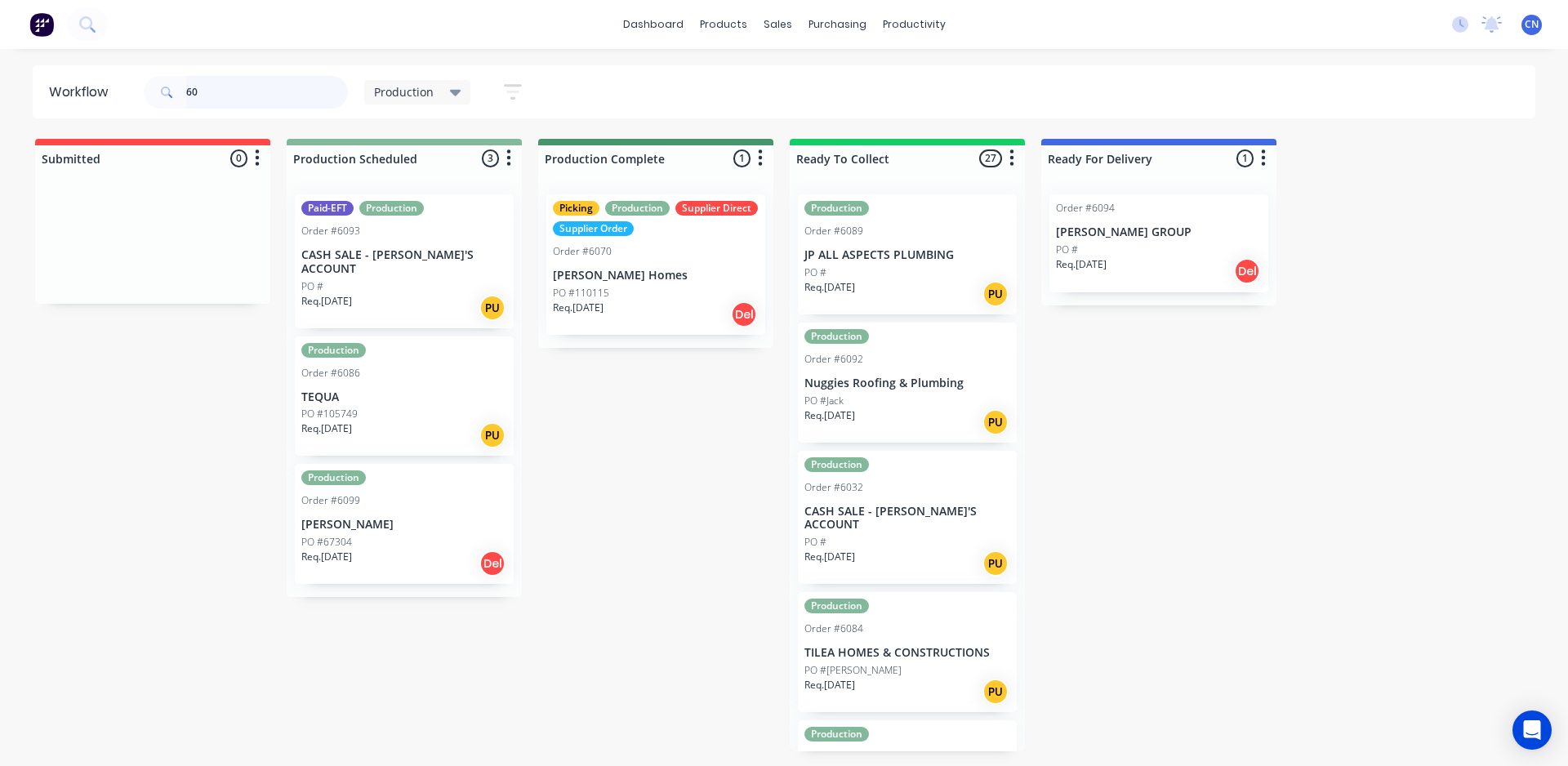
type input "60"
click at [406, 518] on p "[PERSON_NAME]" at bounding box center [404, 525] width 206 height 14
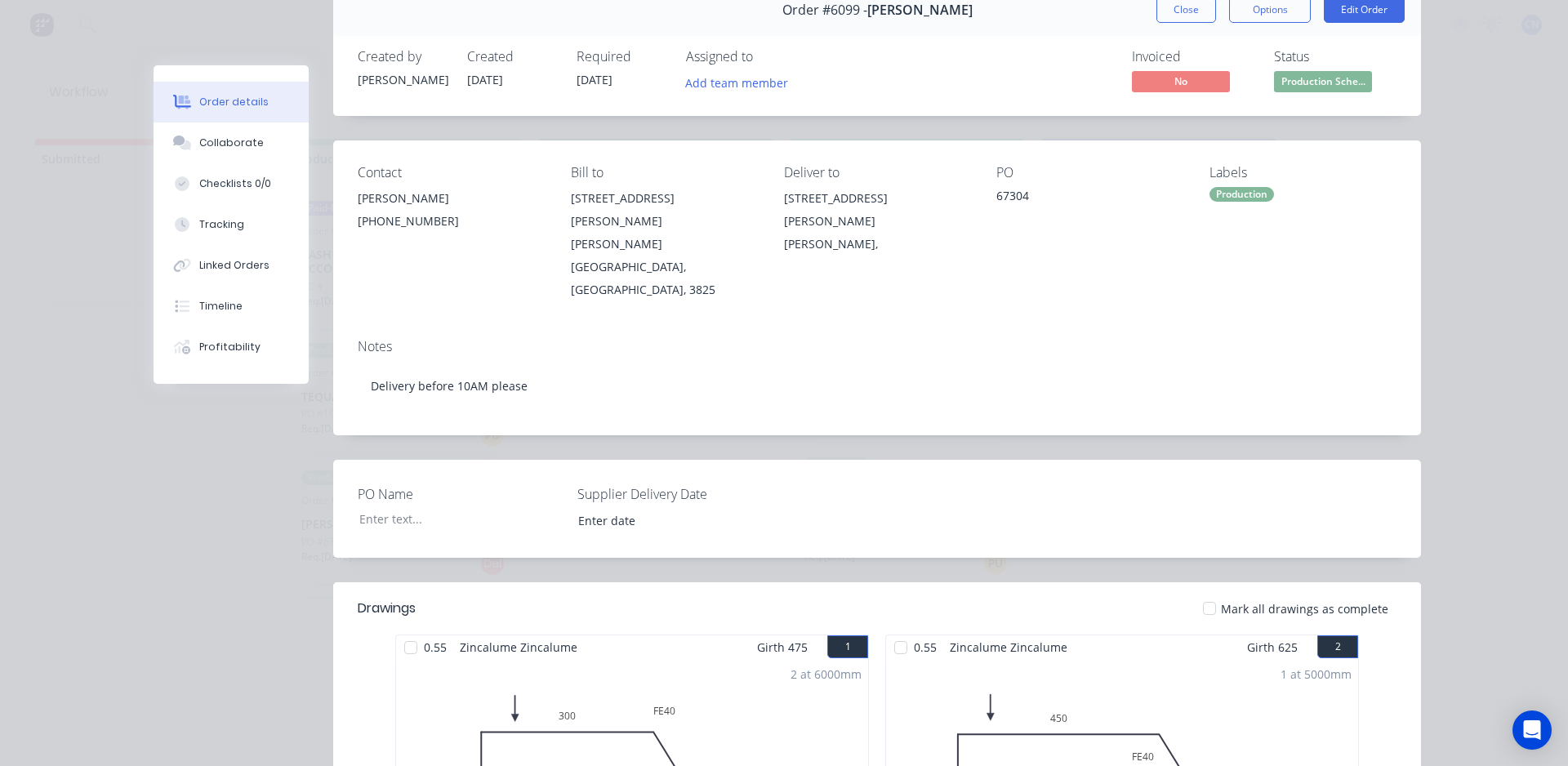
scroll to position [326, 0]
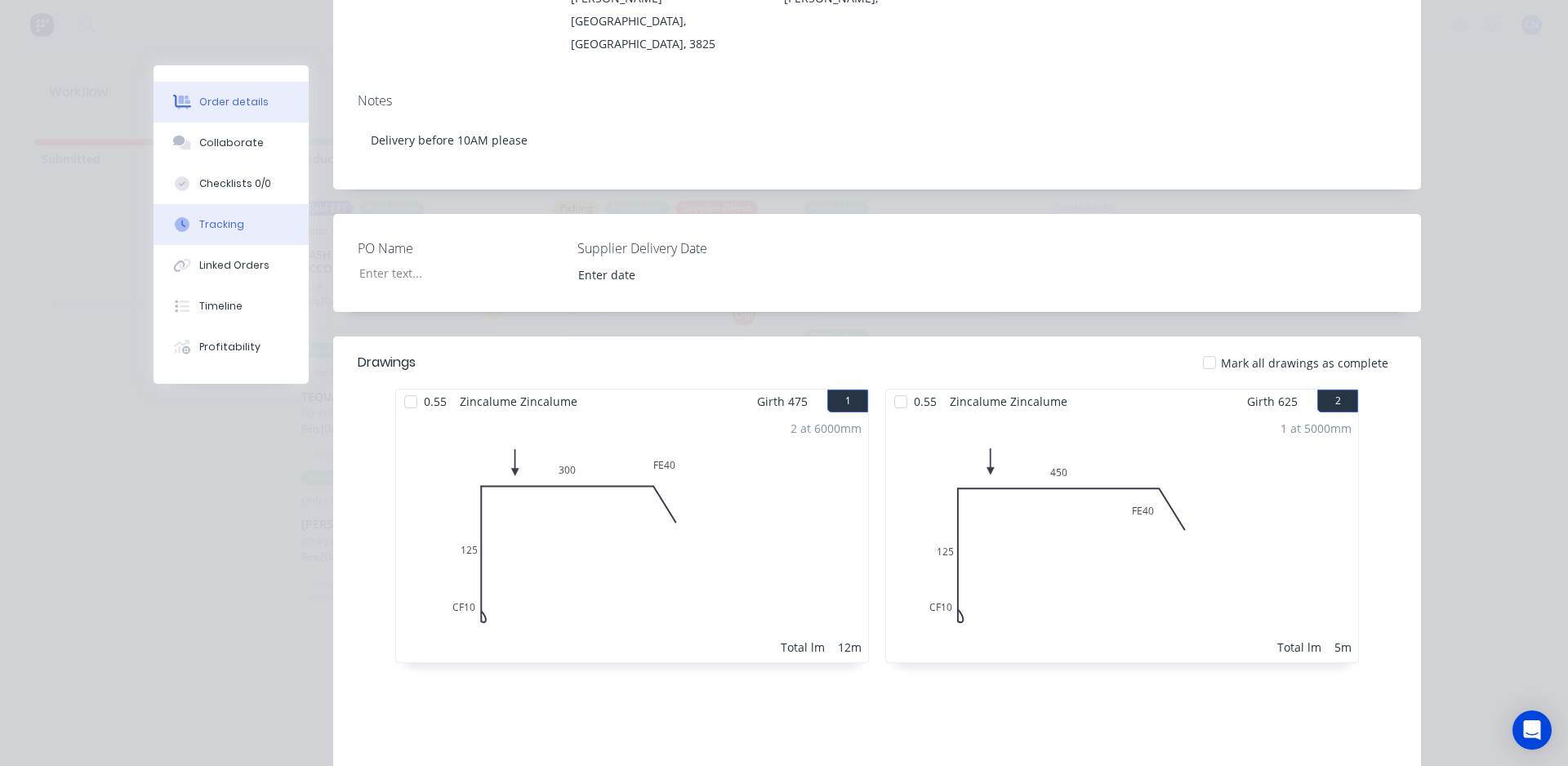
click at [200, 230] on div "Tracking" at bounding box center [221, 224] width 45 height 14
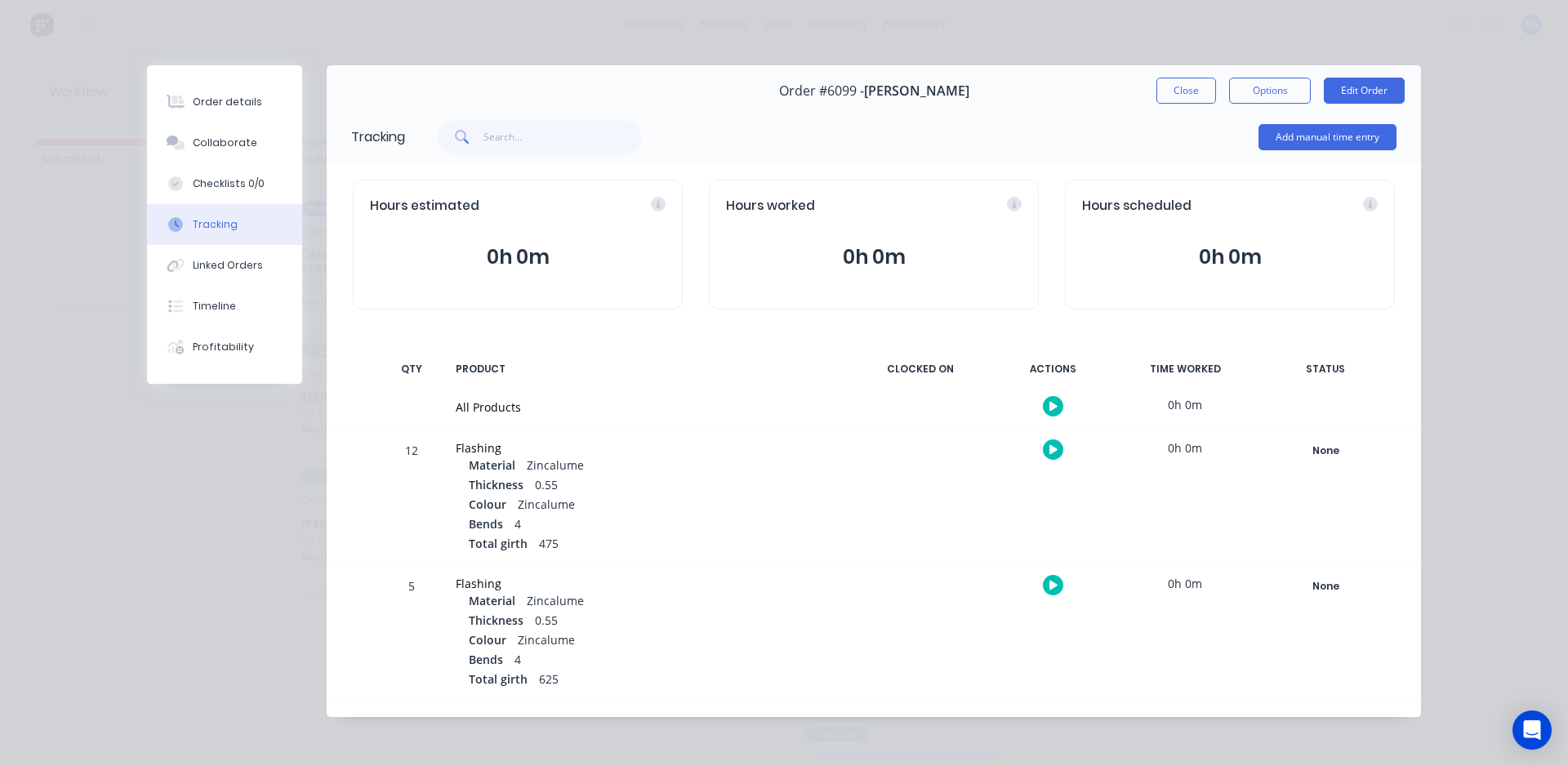
click at [1054, 399] on button "button" at bounding box center [1053, 406] width 20 height 20
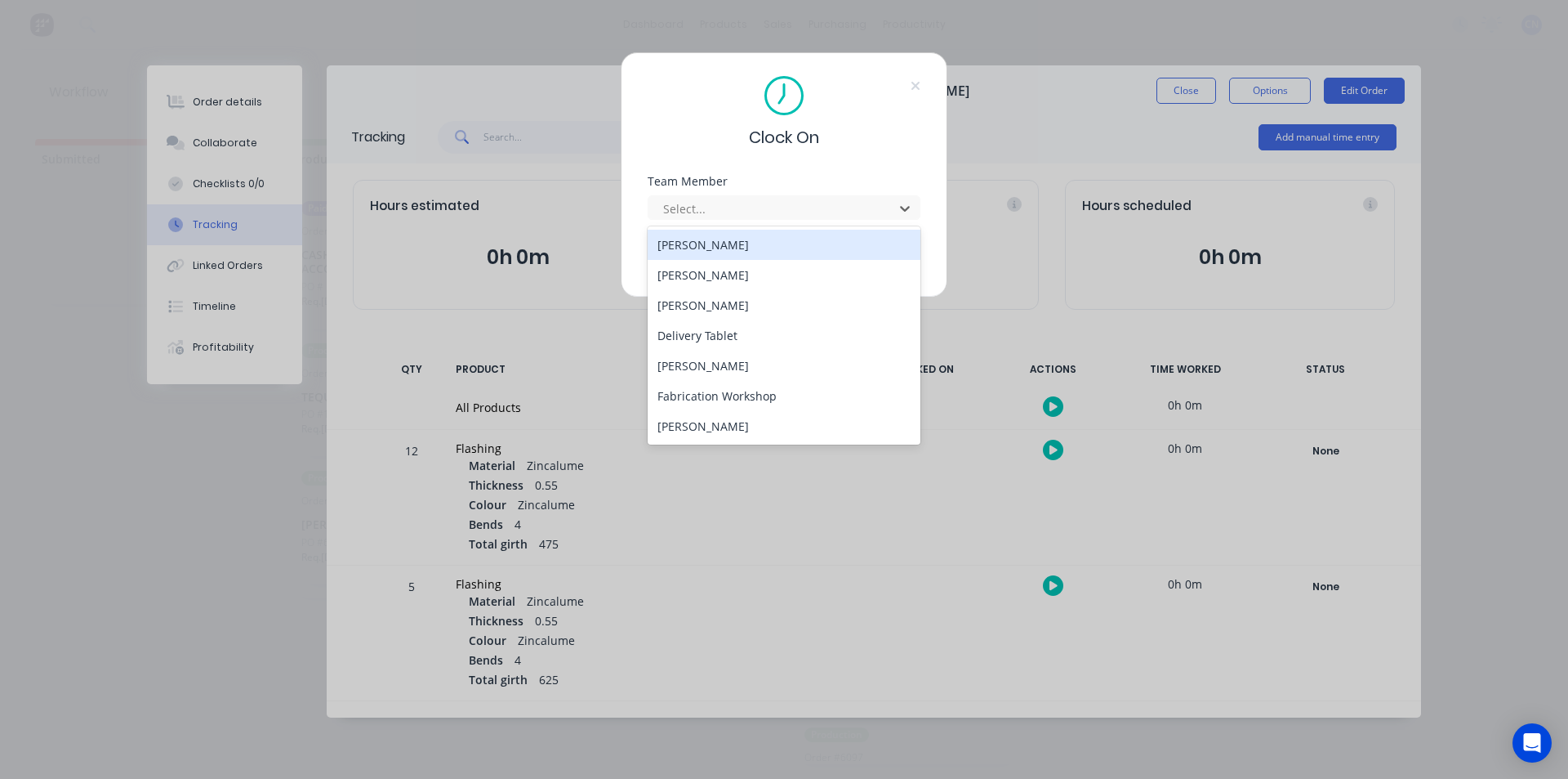
drag, startPoint x: 810, startPoint y: 213, endPoint x: 802, endPoint y: 234, distance: 22.5
click at [810, 211] on div at bounding box center [773, 209] width 224 height 20
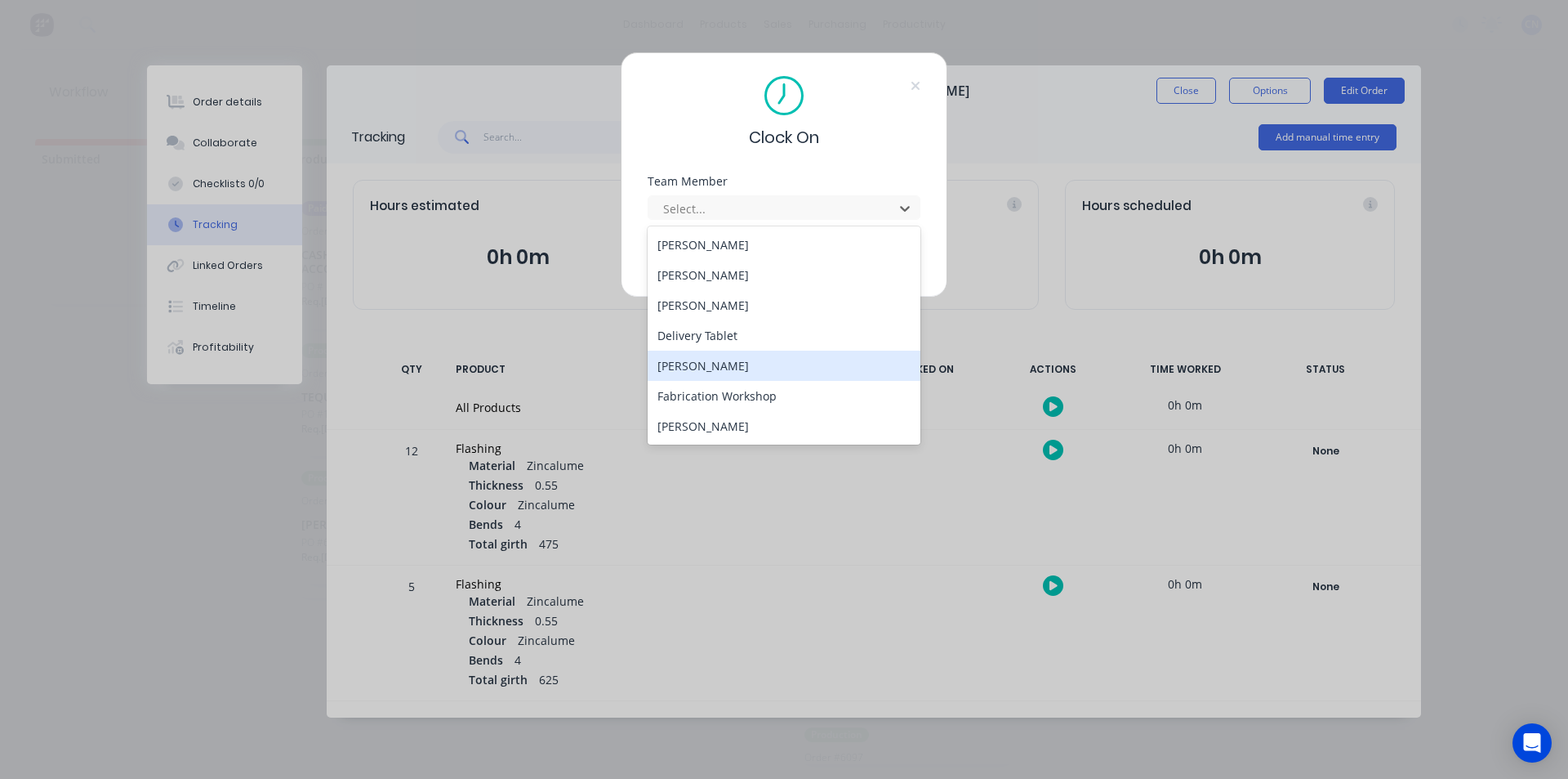
click at [732, 399] on div "Fabrication Workshop" at bounding box center [784, 396] width 272 height 30
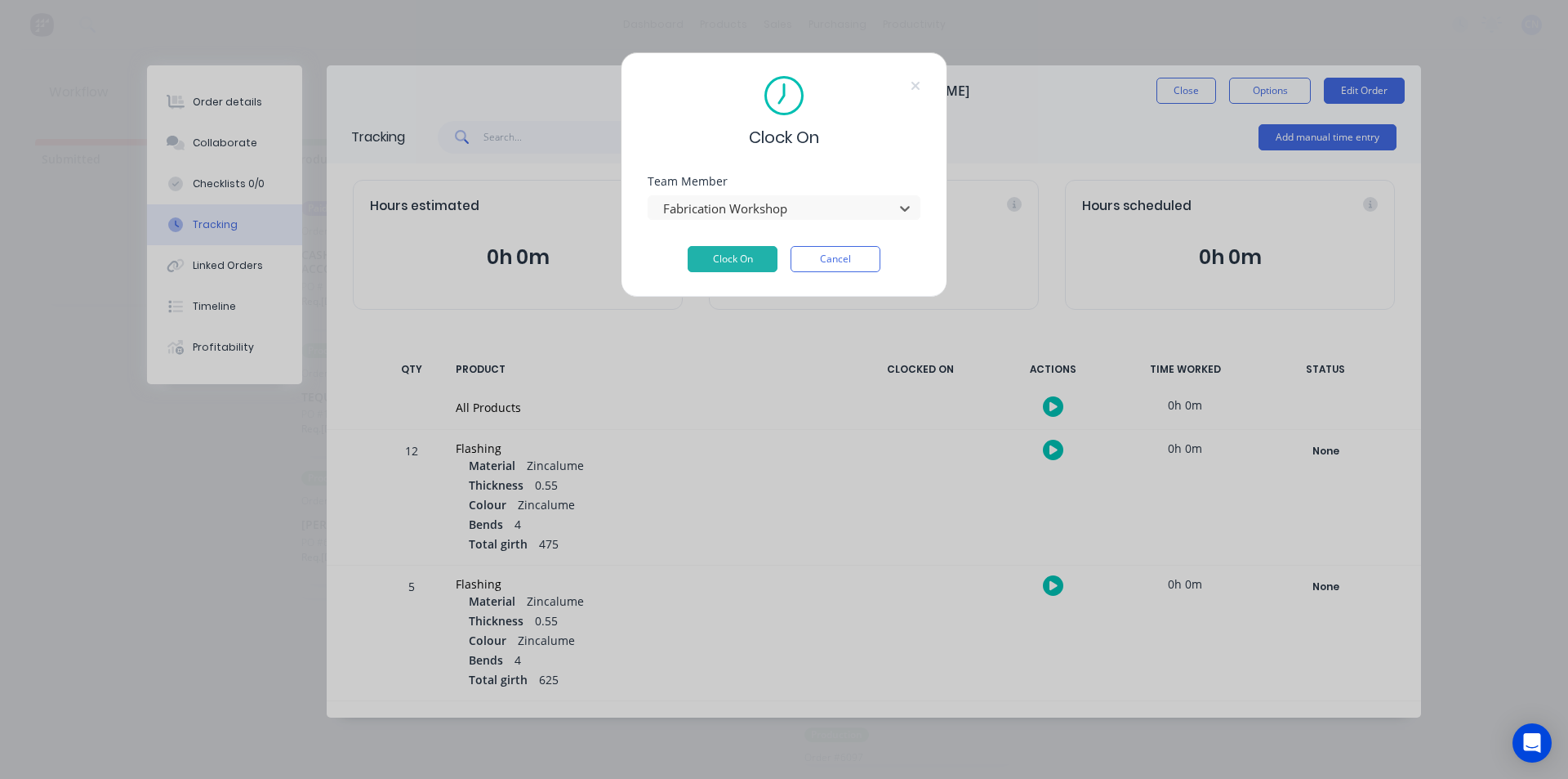
click at [718, 235] on div "Team Member option Fabrication Workshop, selected. Fabrication Workshop" at bounding box center [784, 211] width 272 height 71
click at [712, 268] on button "Clock On" at bounding box center [732, 258] width 90 height 26
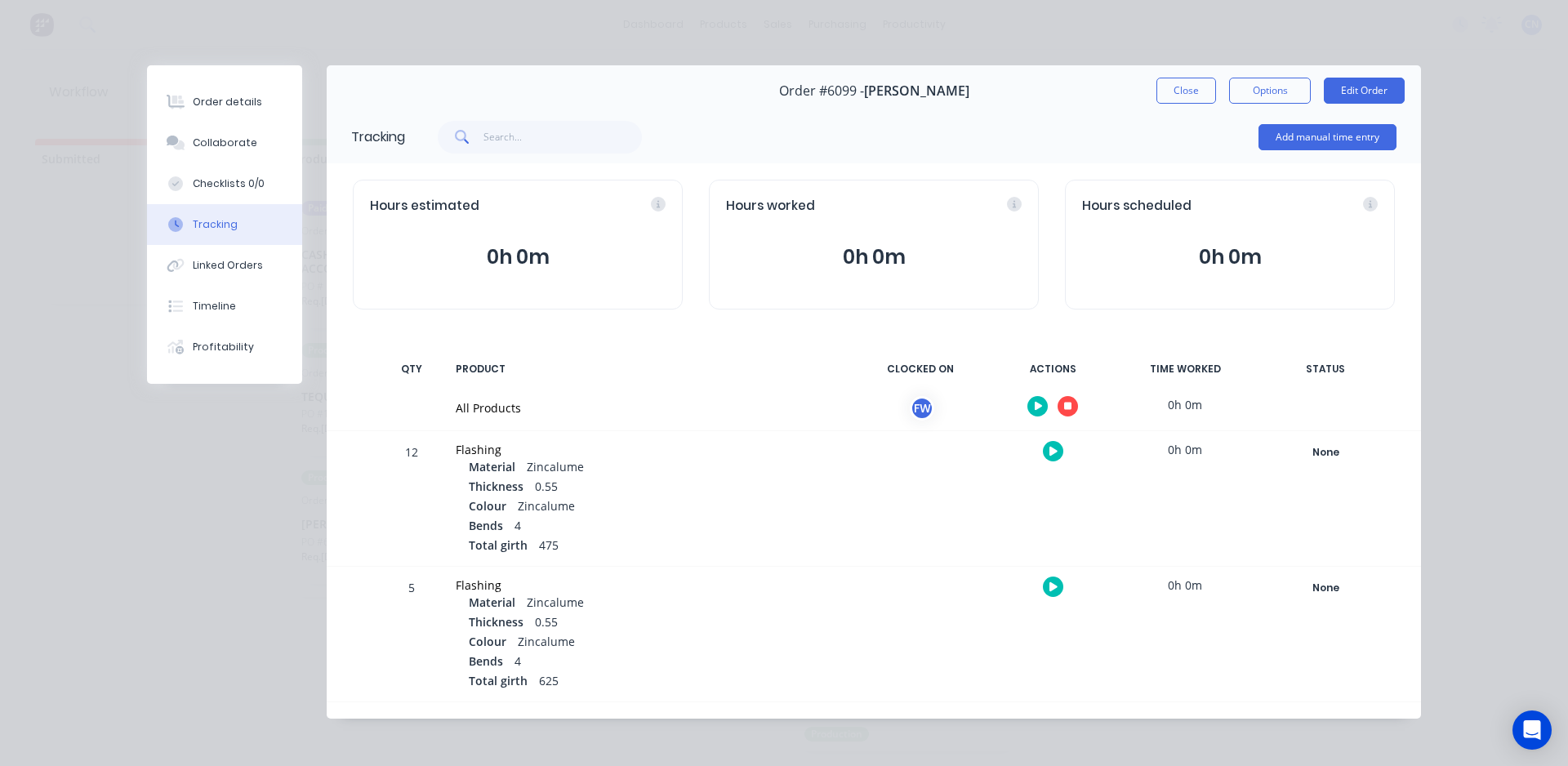
click at [1069, 408] on button "button" at bounding box center [1068, 406] width 20 height 20
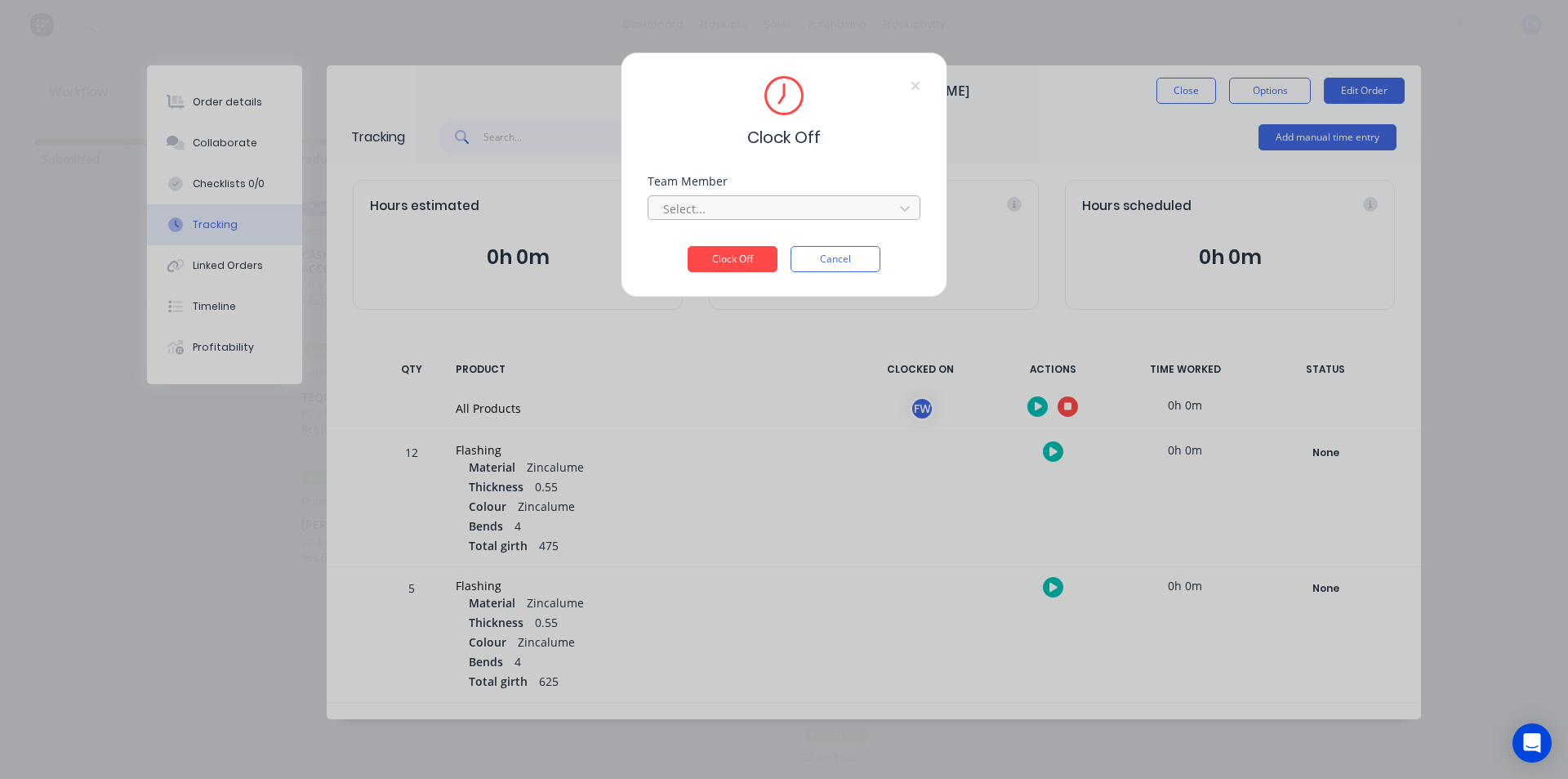
click at [760, 206] on div at bounding box center [773, 209] width 224 height 20
click at [749, 245] on div "Fabrication Workshop" at bounding box center [784, 245] width 272 height 30
click at [747, 252] on button "Clock Off" at bounding box center [732, 258] width 90 height 26
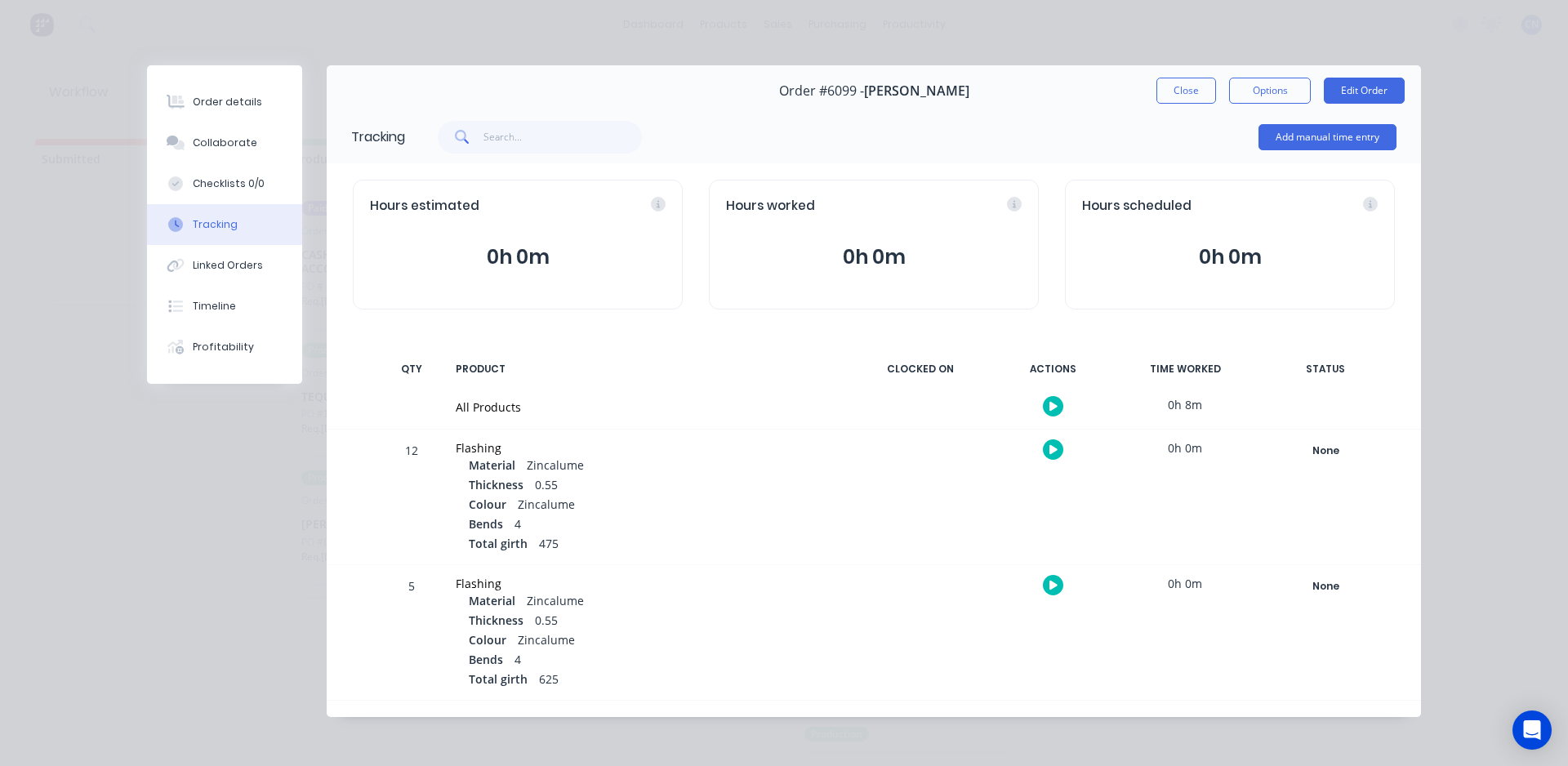
drag, startPoint x: 628, startPoint y: 411, endPoint x: 483, endPoint y: 544, distance: 196.8
drag, startPoint x: 483, startPoint y: 544, endPoint x: 978, endPoint y: 37, distance: 708.6
click at [978, 37] on div "Order details Collaborate Checklists 0/0 Tracking Linked Orders Timeline Profit…" at bounding box center [784, 383] width 1568 height 766
click at [1160, 87] on button "Close" at bounding box center [1185, 90] width 60 height 26
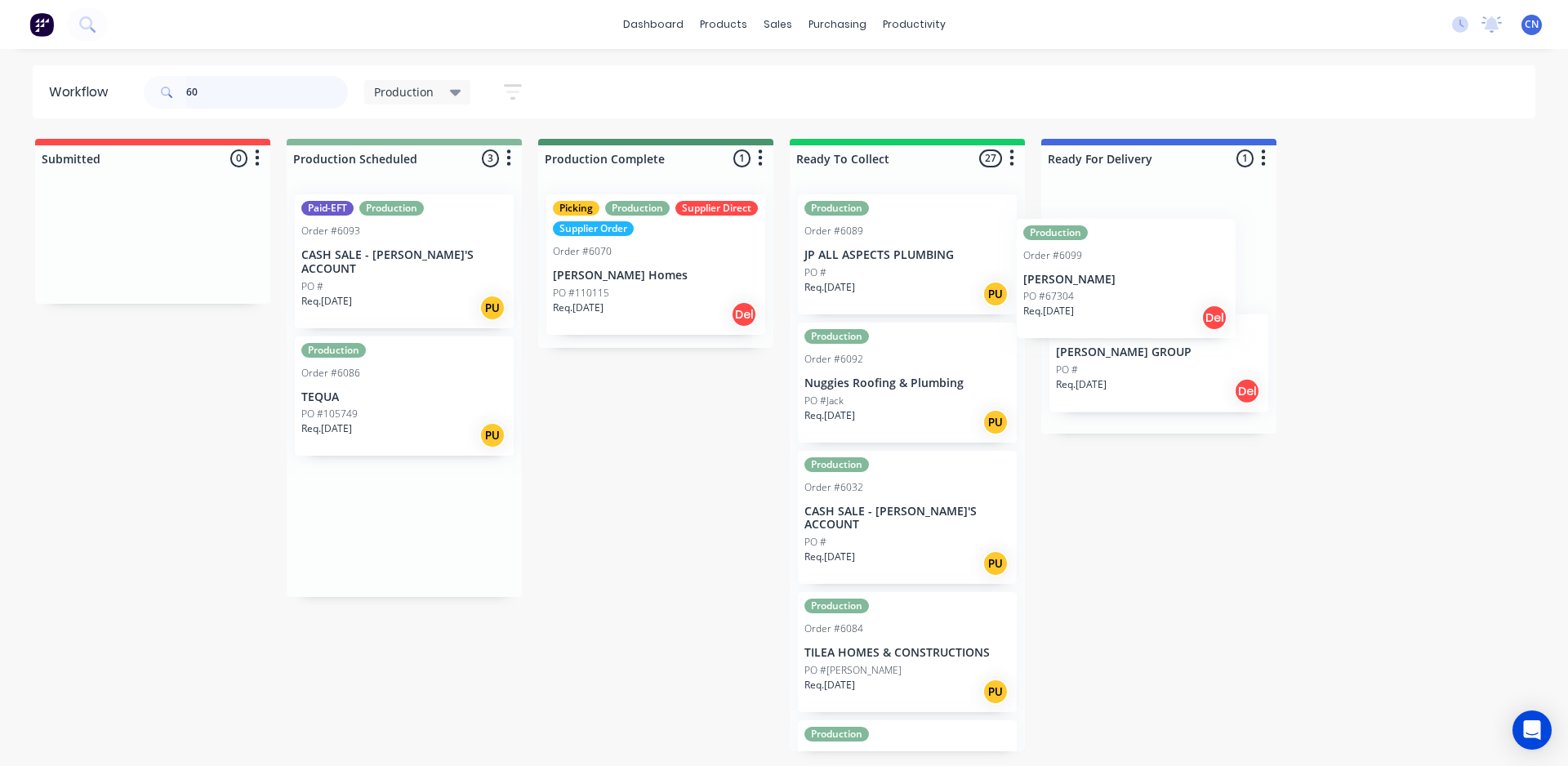
drag, startPoint x: 392, startPoint y: 542, endPoint x: 1134, endPoint y: 293, distance: 782.7
click at [1134, 293] on div "Submitted 0 Summaries Total order value Invoiced to date To be invoiced Product…" at bounding box center [1230, 445] width 2486 height 612
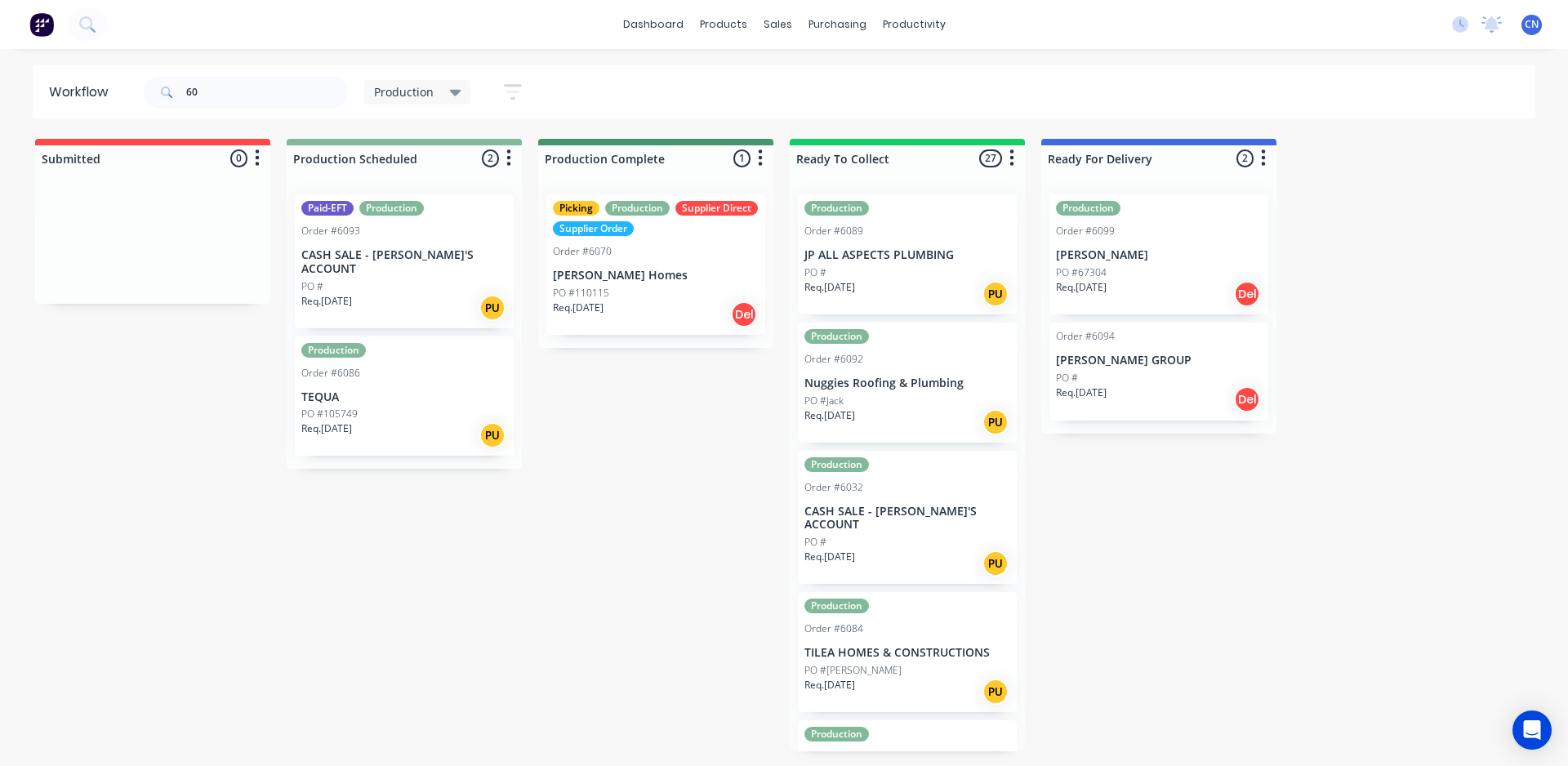
click at [368, 407] on div "PO #105749" at bounding box center [404, 414] width 206 height 14
